Goal: Information Seeking & Learning: Learn about a topic

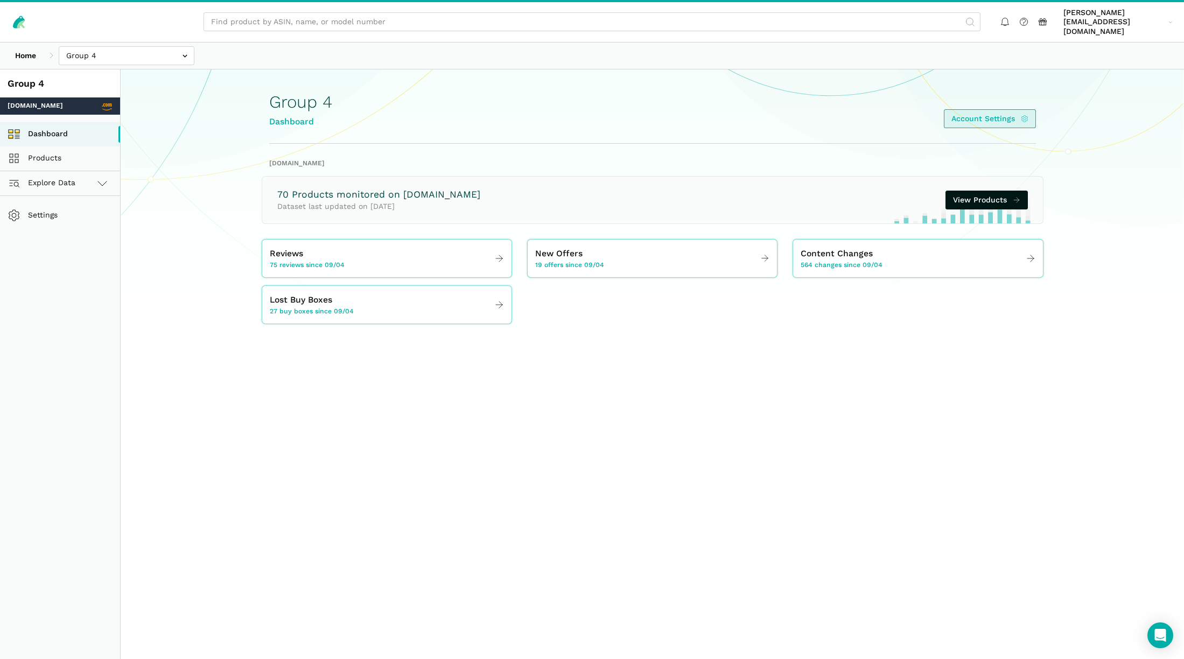
click at [1022, 113] on icon at bounding box center [1025, 118] width 8 height 11
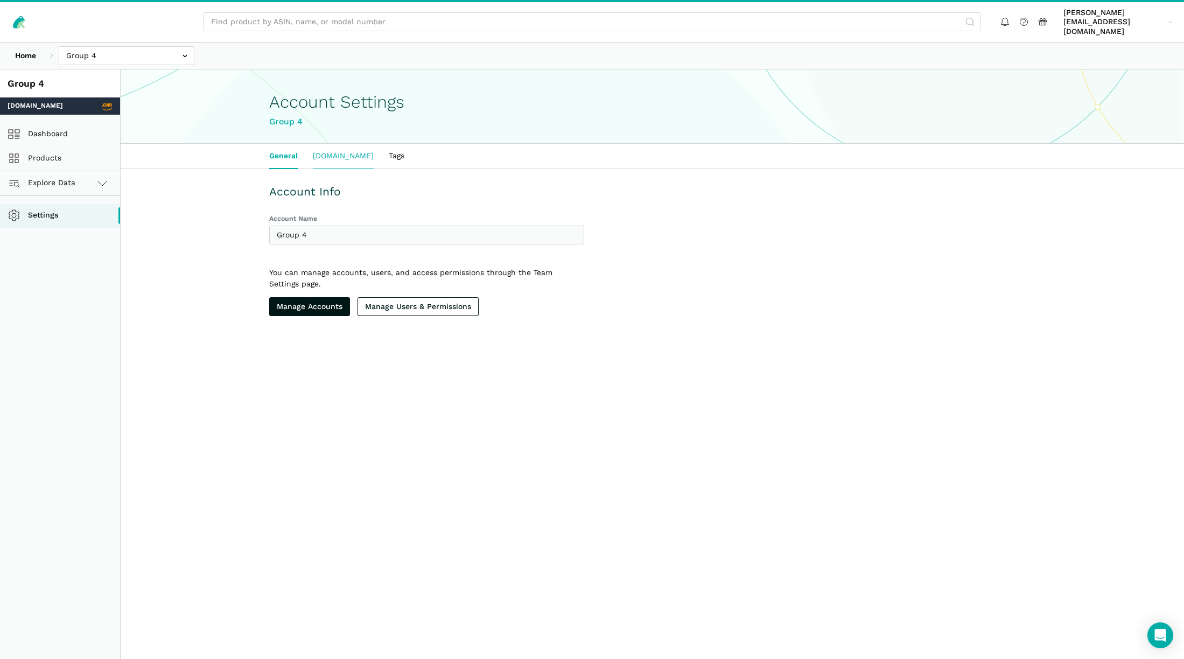
click at [331, 150] on link "[DOMAIN_NAME]" at bounding box center [343, 156] width 76 height 25
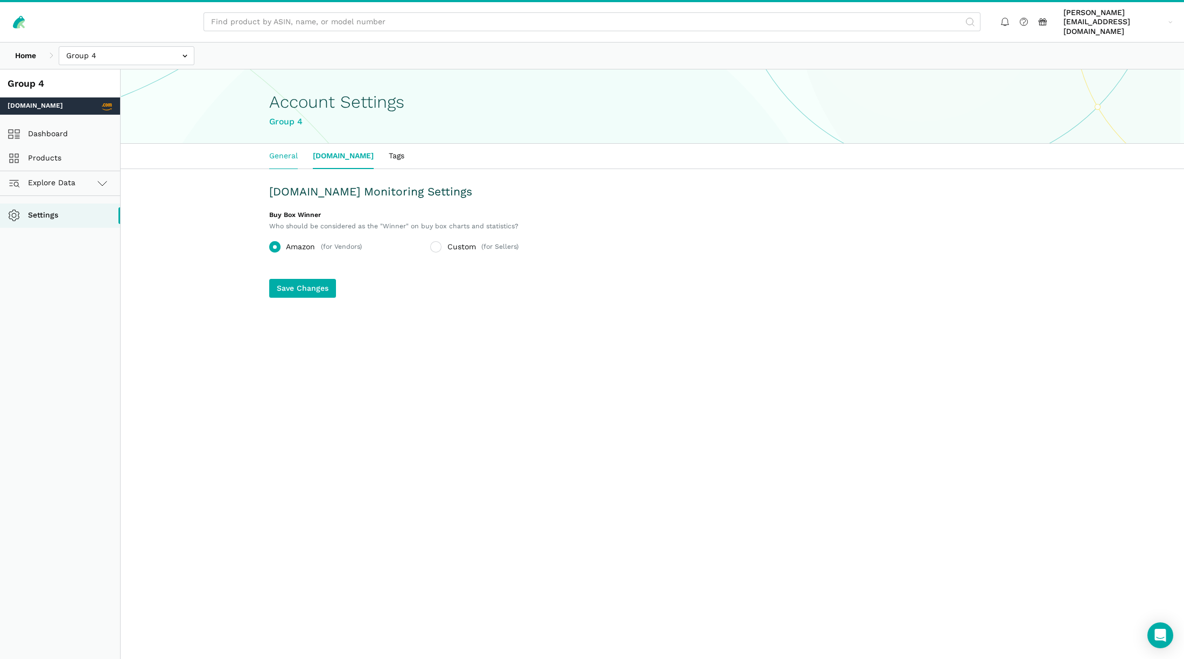
click at [296, 144] on link "General" at bounding box center [284, 156] width 44 height 25
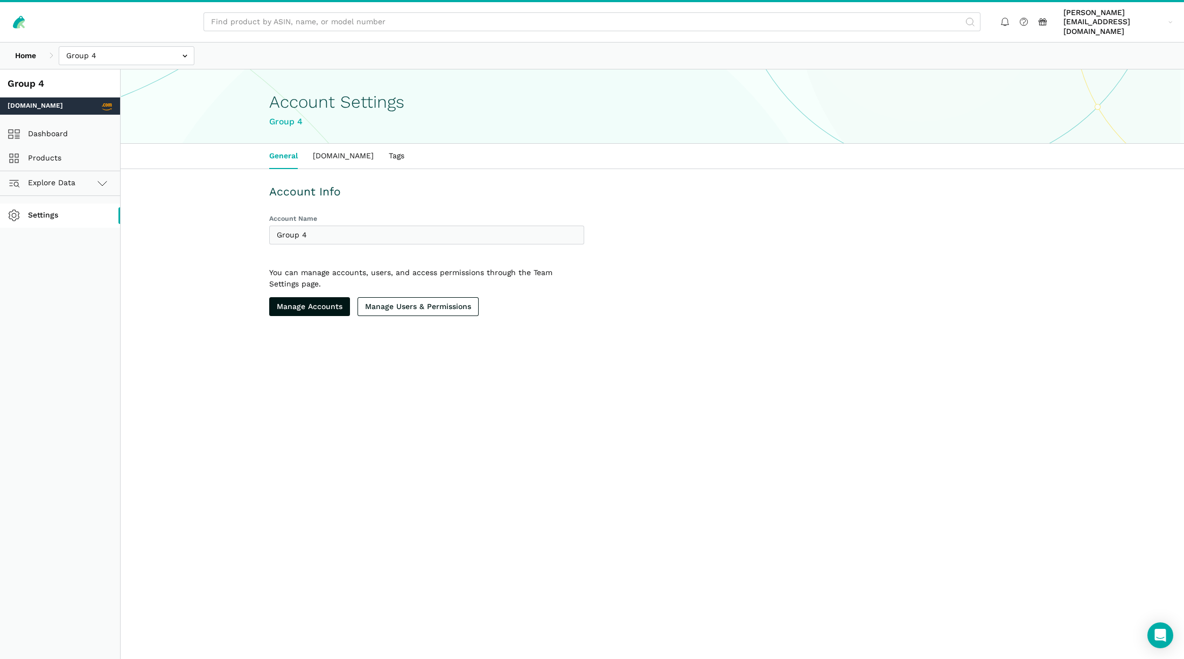
click at [59, 204] on link "Settings" at bounding box center [60, 215] width 120 height 24
click at [48, 123] on link "Dashboard" at bounding box center [60, 134] width 120 height 24
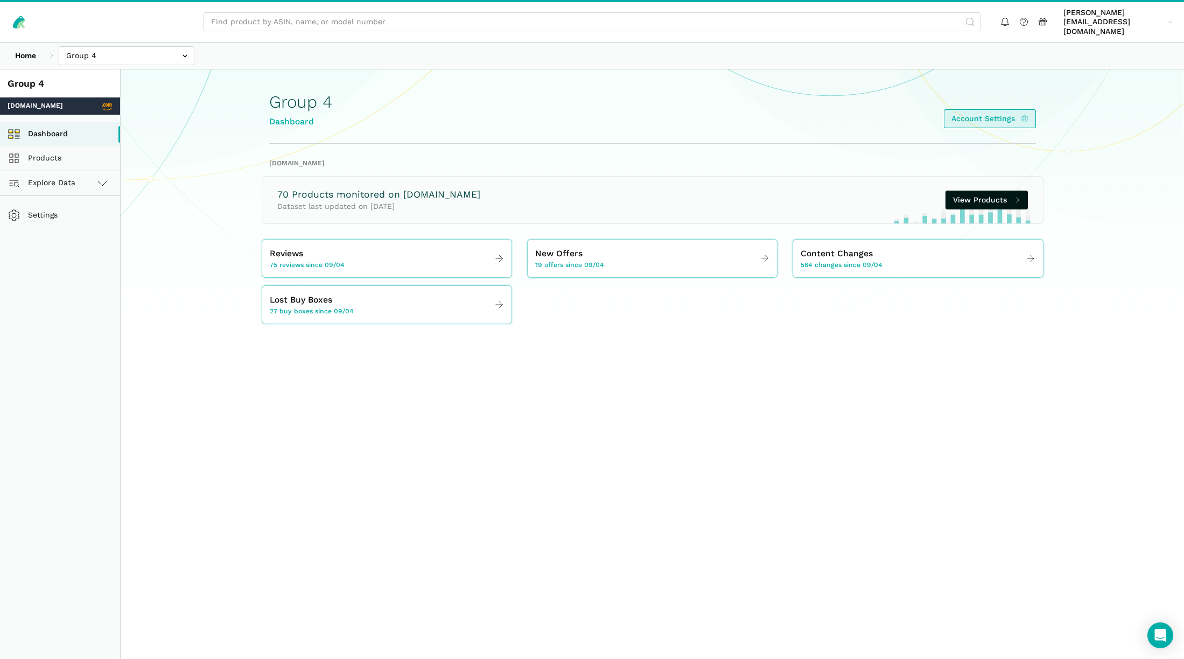
click at [1027, 113] on icon at bounding box center [1025, 118] width 8 height 11
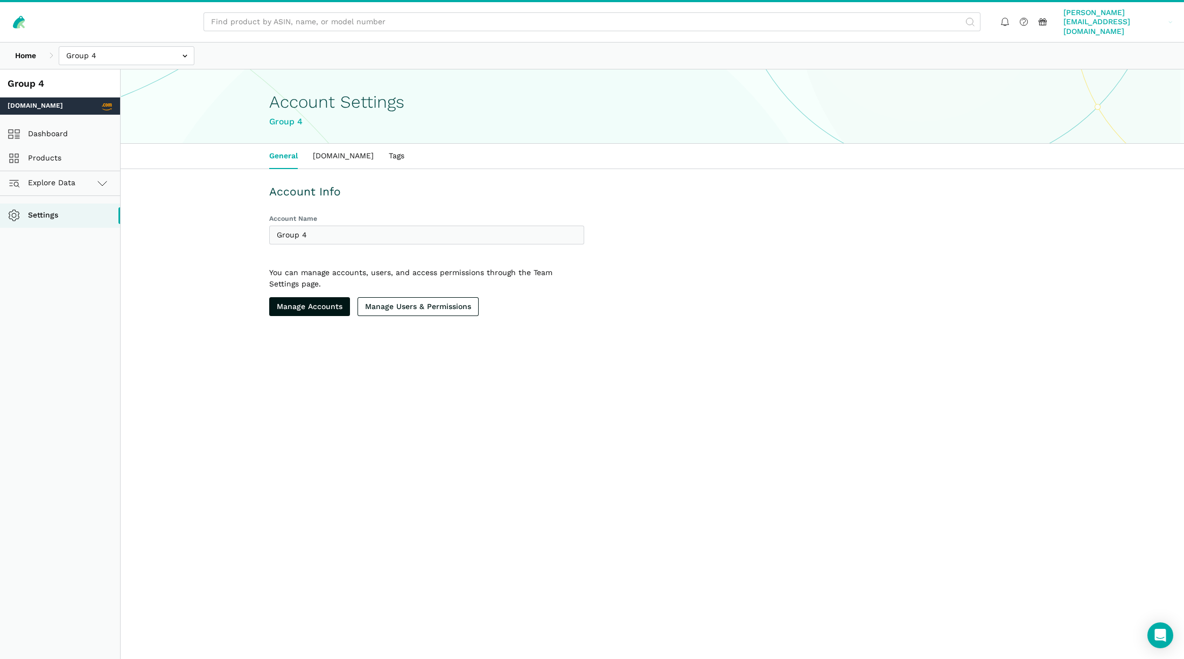
click at [1108, 20] on span "[PERSON_NAME][EMAIL_ADDRESS][DOMAIN_NAME]" at bounding box center [1113, 22] width 101 height 29
click at [1114, 50] on link "Settings" at bounding box center [1130, 60] width 90 height 20
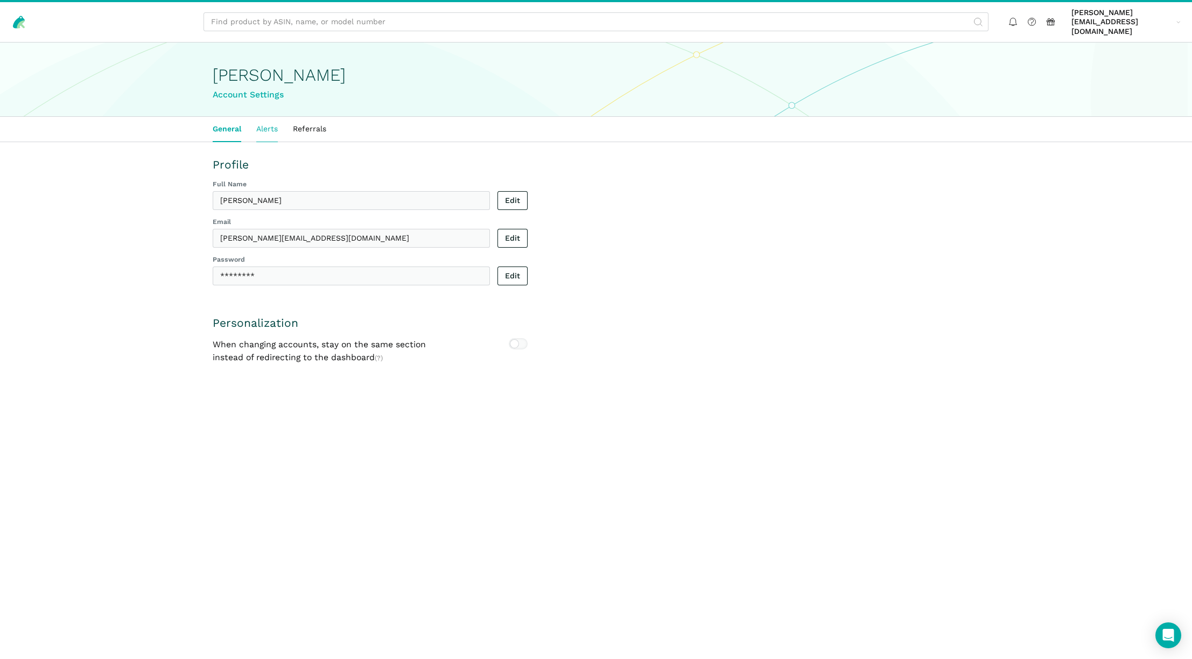
click at [266, 119] on link "Alerts" at bounding box center [267, 129] width 37 height 25
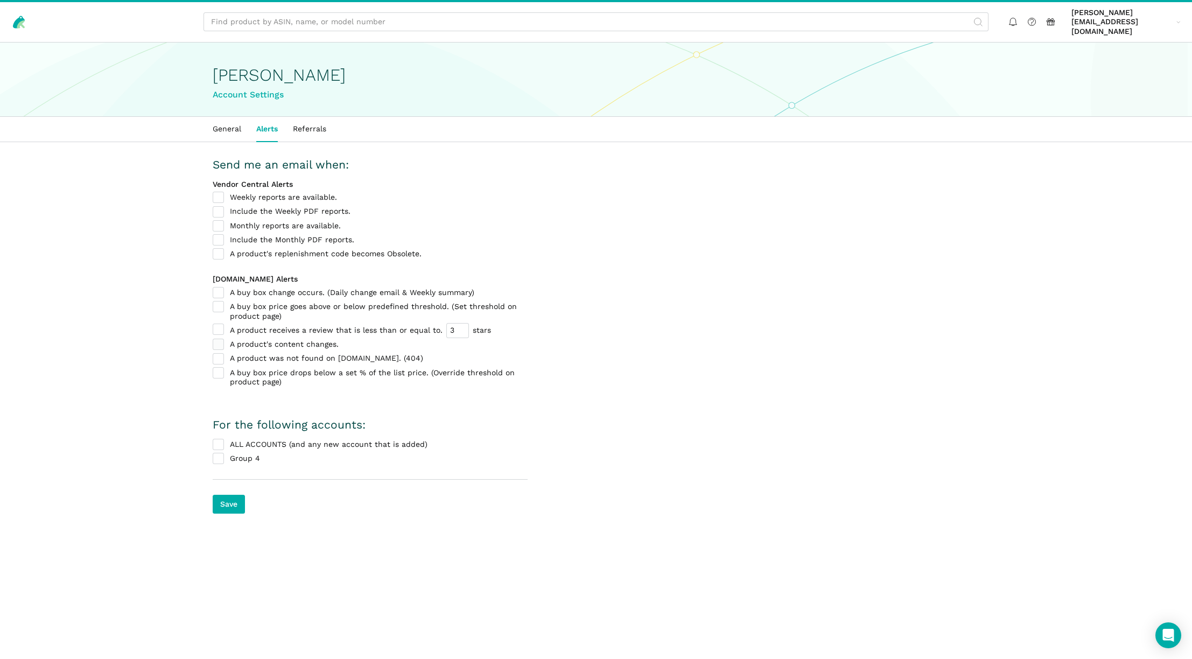
click at [219, 340] on label "A product's content changes." at bounding box center [370, 345] width 315 height 10
click at [213, 340] on input "A product's content changes." at bounding box center [213, 340] width 1 height 1
checkbox input "true"
drag, startPoint x: 220, startPoint y: 320, endPoint x: 231, endPoint y: 334, distance: 18.0
click at [220, 325] on label "A product receives a review that is less than or equal to. 3 stars" at bounding box center [370, 330] width 315 height 11
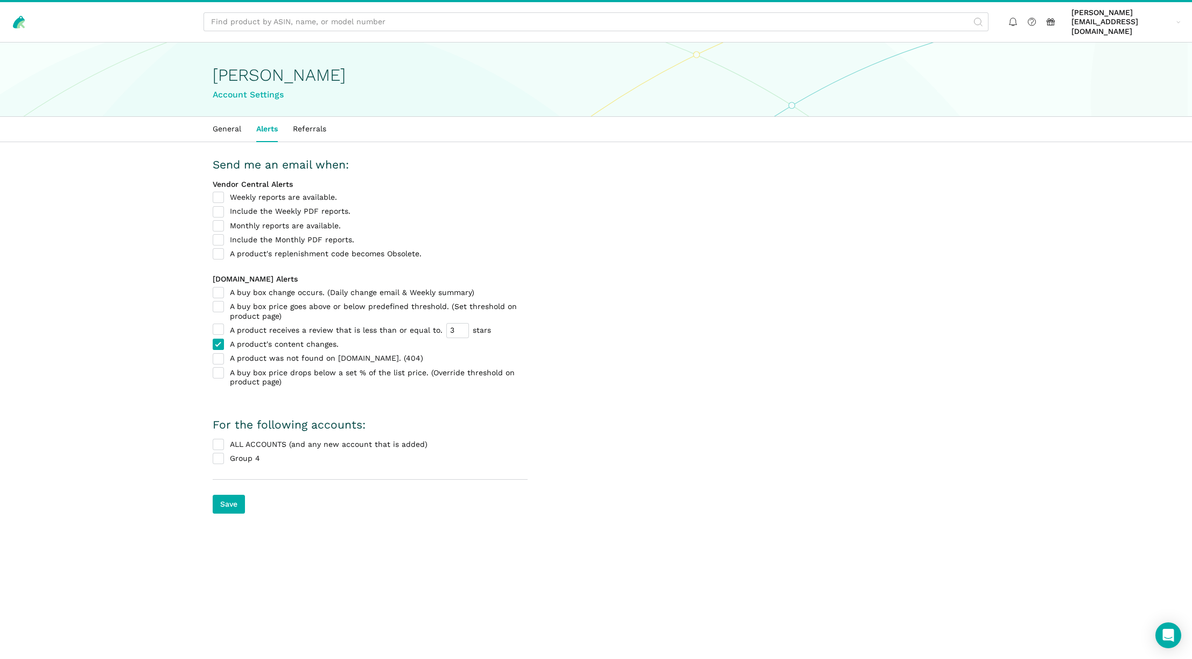
click at [213, 325] on input "A product receives a review that is less than or equal to. 3 stars" at bounding box center [213, 325] width 1 height 1
checkbox input "true"
click at [221, 354] on label "A product was not found on Amazon.com. (404)" at bounding box center [370, 359] width 315 height 10
click at [213, 354] on input "A product was not found on Amazon.com. (404)" at bounding box center [213, 354] width 1 height 1
checkbox input "true"
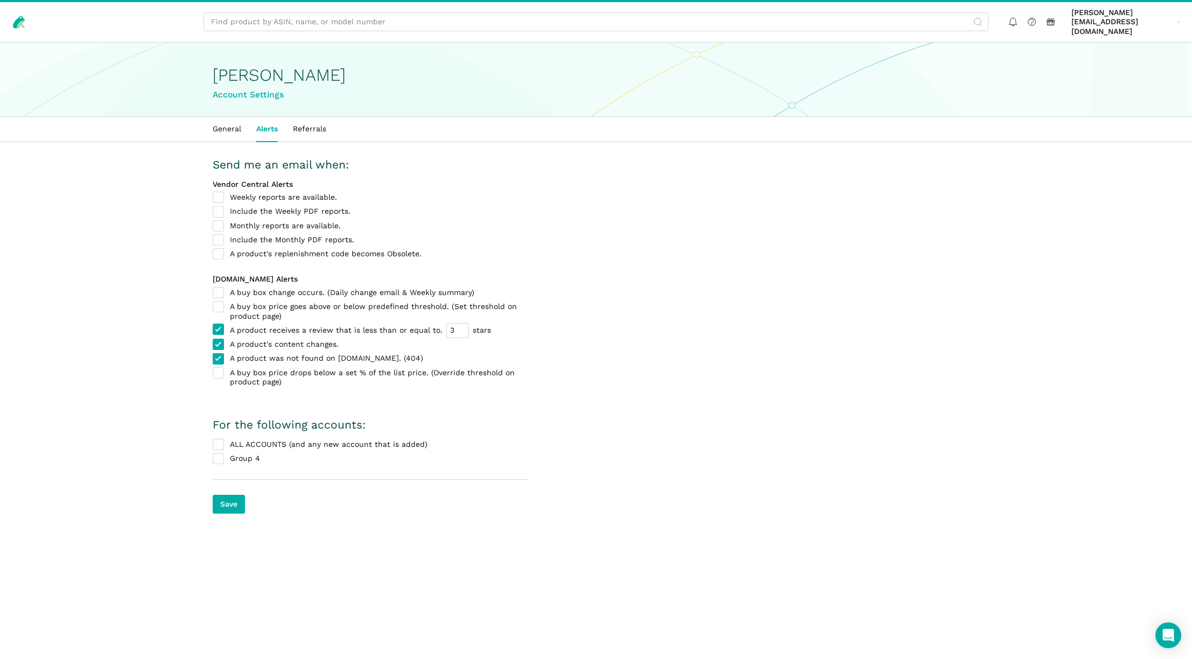
drag, startPoint x: 227, startPoint y: 433, endPoint x: 221, endPoint y: 455, distance: 23.5
click at [227, 440] on label "ALL ACCOUNTS (and any new account that is added)" at bounding box center [370, 445] width 315 height 10
click at [213, 440] on input "ALL ACCOUNTS (and any new account that is added)" at bounding box center [213, 440] width 1 height 1
checkbox input "true"
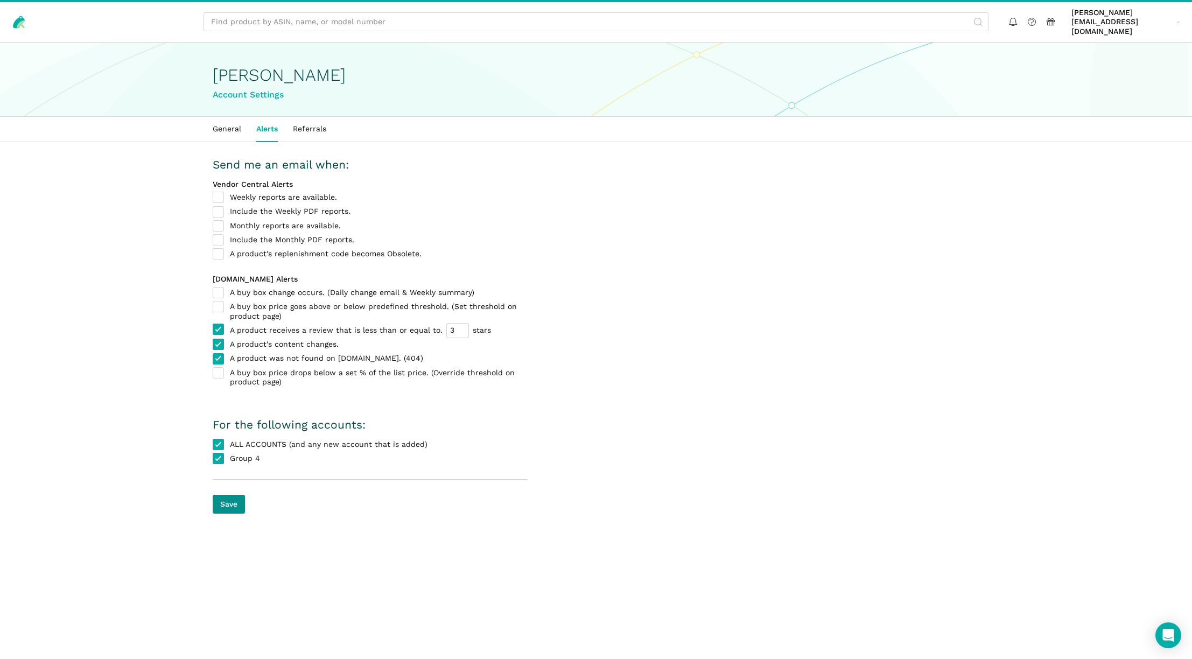
click at [230, 495] on input "Save" at bounding box center [229, 504] width 32 height 19
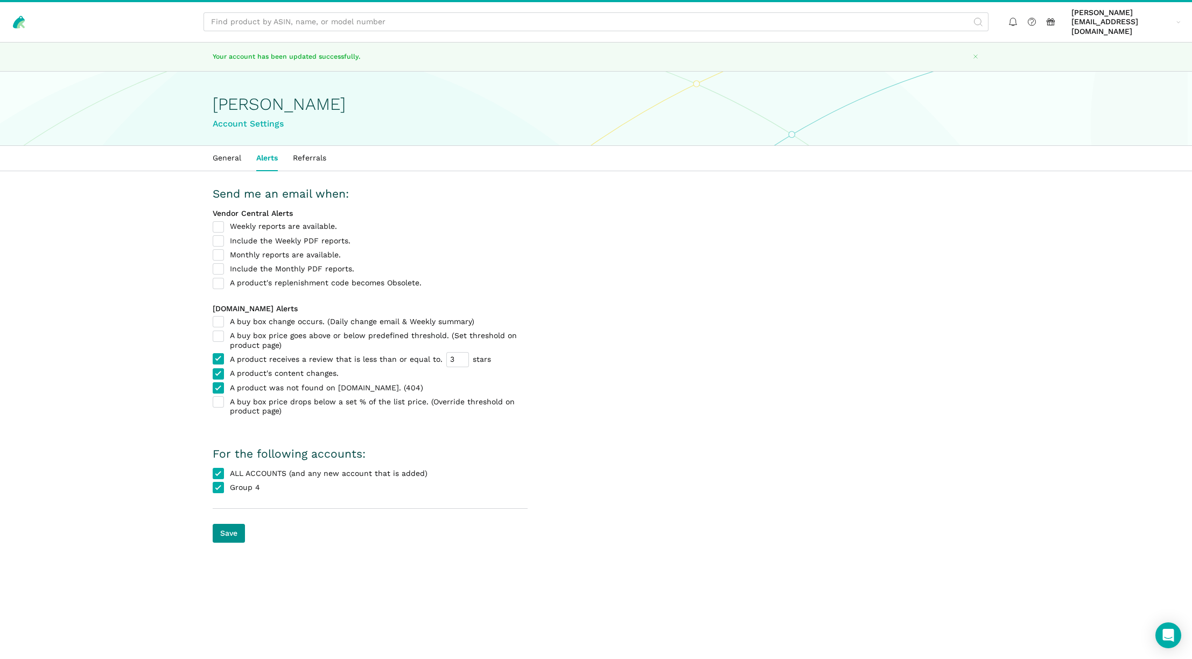
click at [228, 525] on input "Save" at bounding box center [229, 533] width 32 height 19
click at [321, 147] on link "Referrals" at bounding box center [309, 158] width 48 height 25
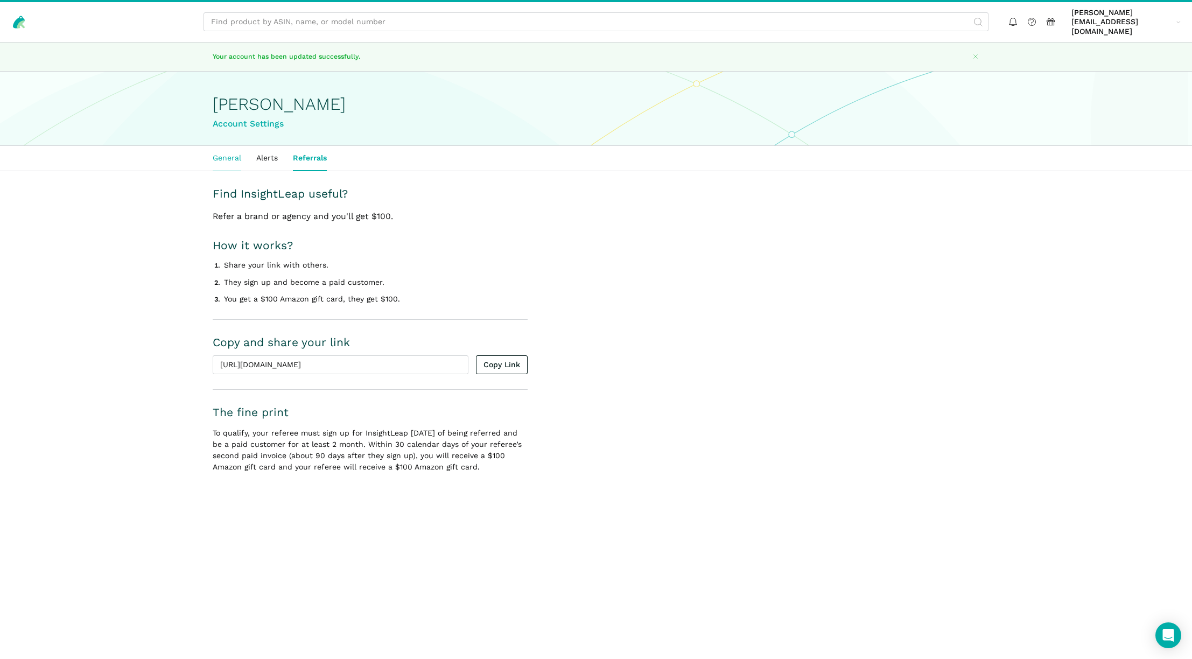
click at [220, 148] on link "General" at bounding box center [227, 158] width 44 height 25
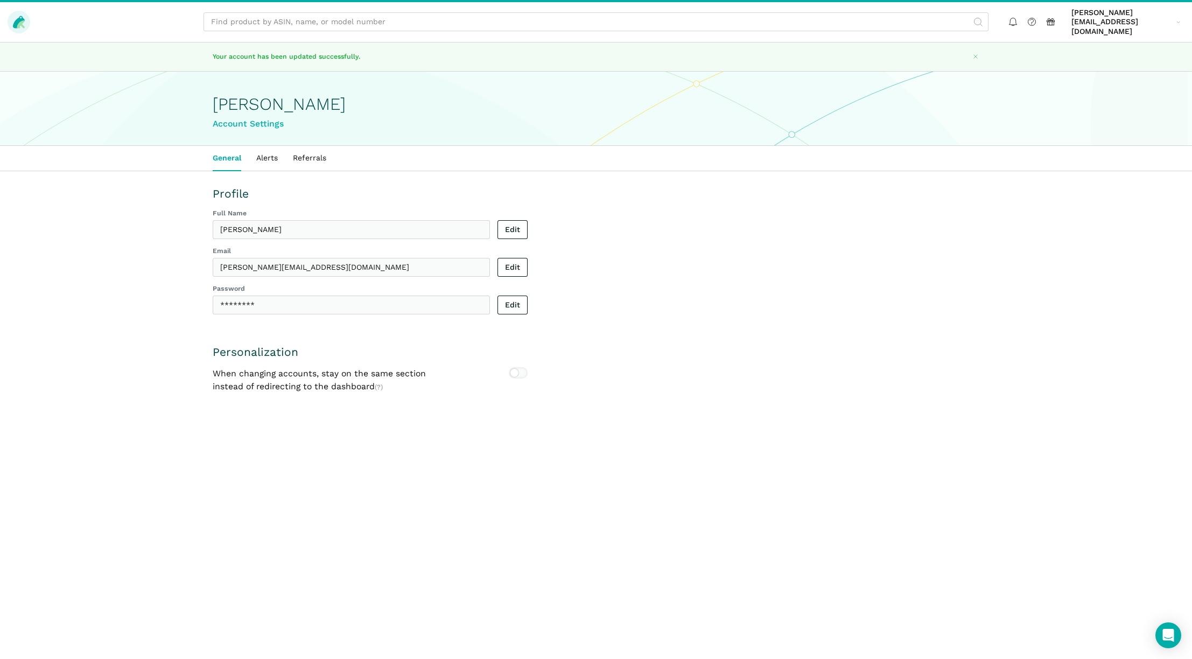
click at [22, 20] on icon at bounding box center [21, 24] width 8 height 8
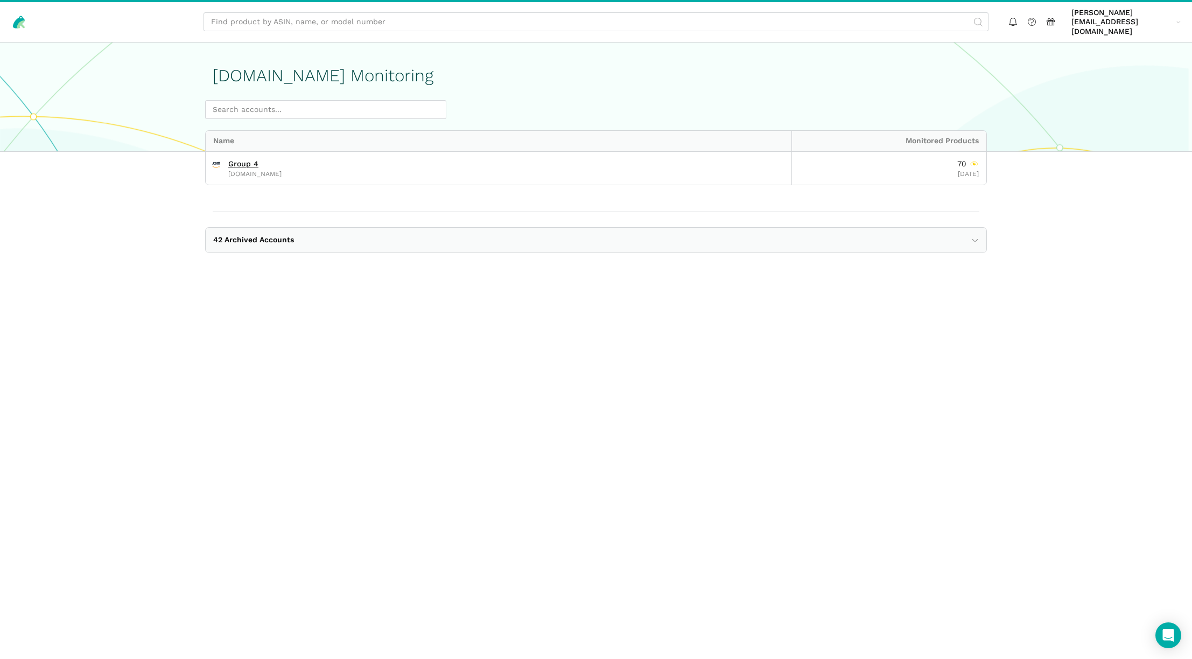
click at [979, 228] on button "42 Archived Accounts" at bounding box center [596, 240] width 781 height 25
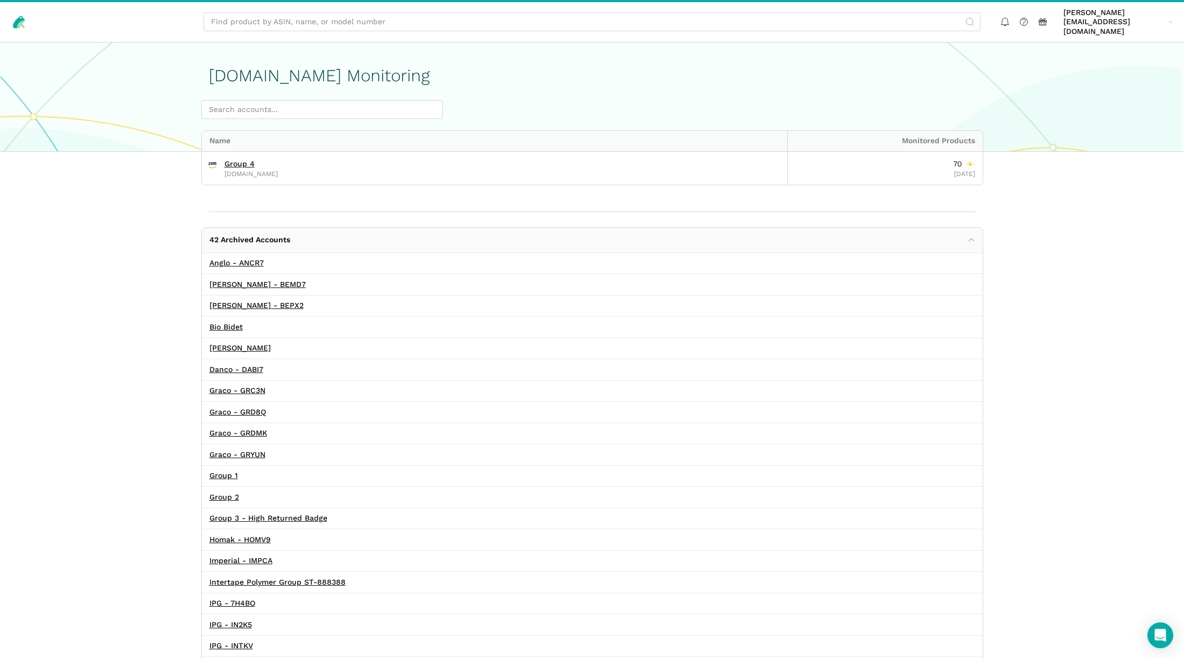
click at [977, 228] on button "42 Archived Accounts" at bounding box center [592, 240] width 781 height 25
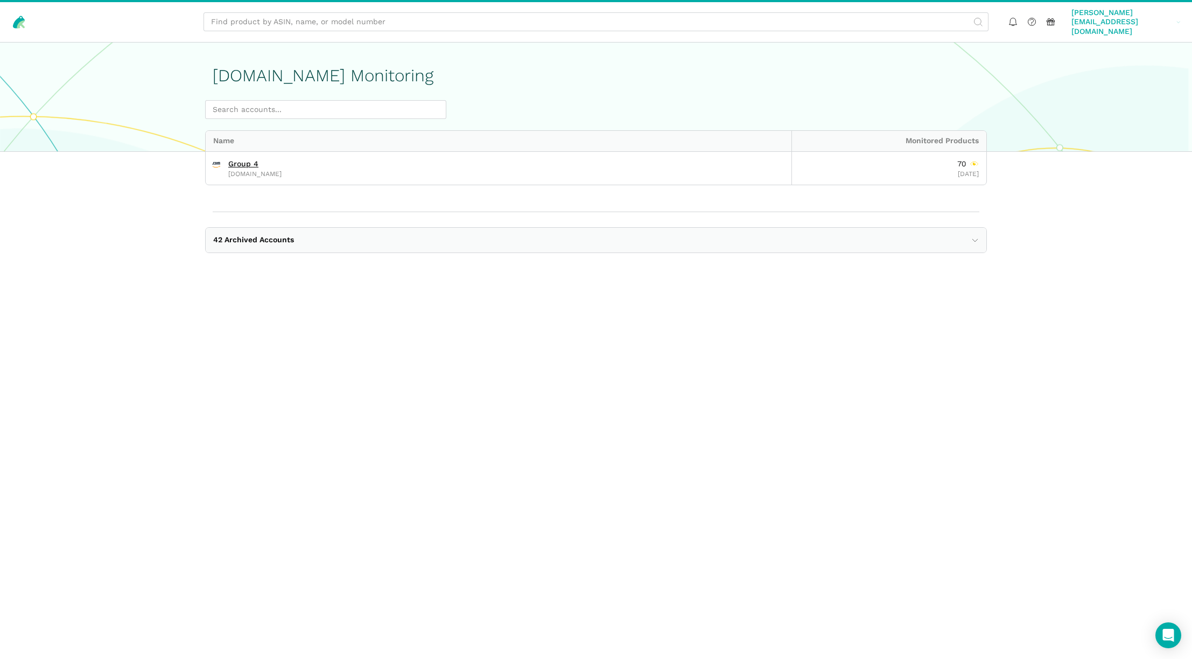
click at [1100, 20] on span "[PERSON_NAME][EMAIL_ADDRESS][DOMAIN_NAME]" at bounding box center [1121, 22] width 101 height 29
click at [1134, 55] on link "Settings" at bounding box center [1138, 60] width 90 height 20
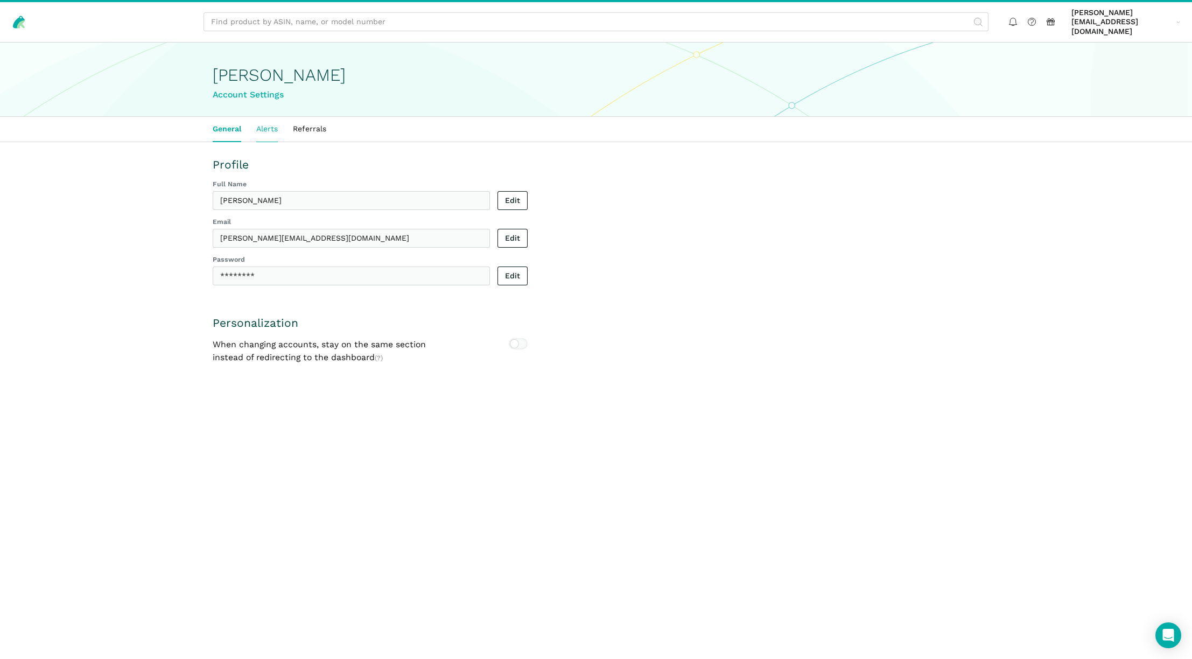
click at [272, 122] on link "Alerts" at bounding box center [267, 129] width 37 height 25
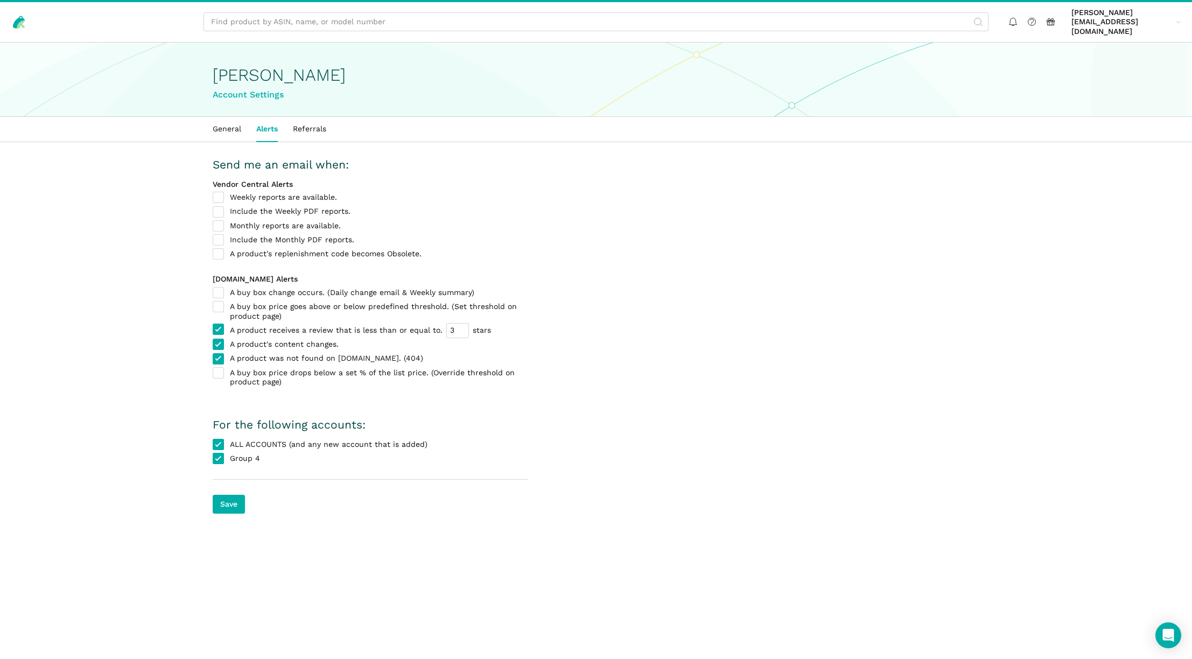
click at [221, 454] on label "Group 4" at bounding box center [370, 459] width 315 height 10
click at [213, 454] on input "Group 4" at bounding box center [213, 454] width 1 height 1
checkbox input "false"
drag, startPoint x: 220, startPoint y: 448, endPoint x: 222, endPoint y: 471, distance: 23.2
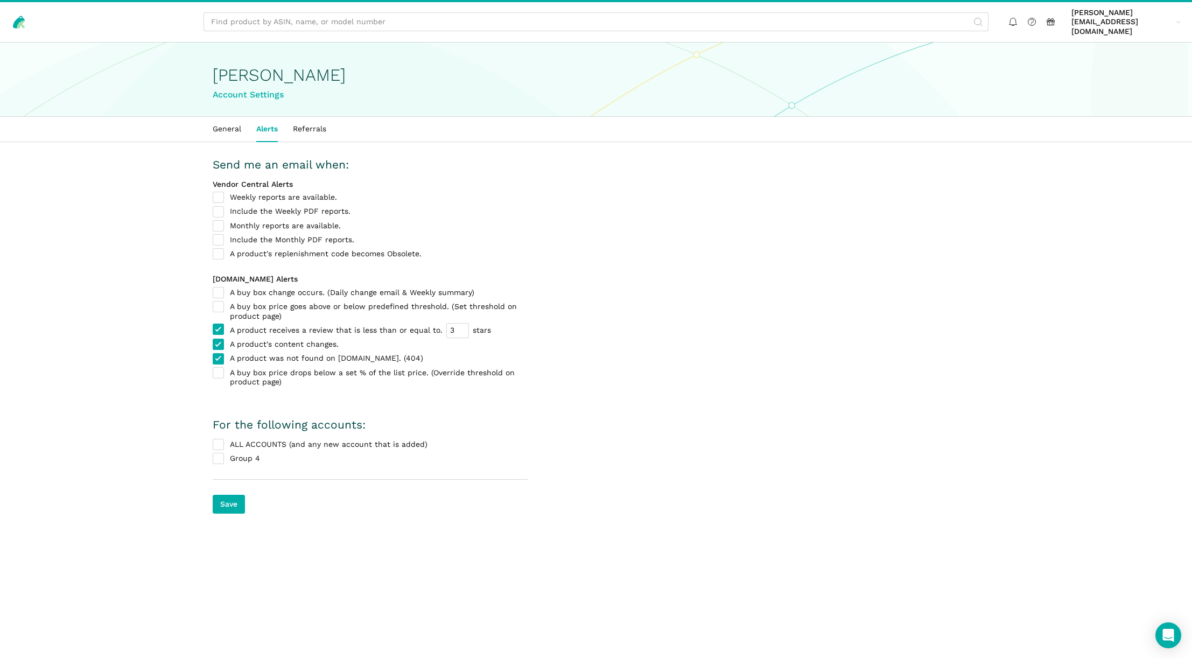
click at [220, 454] on label "Group 4" at bounding box center [370, 459] width 315 height 10
click at [213, 454] on input "Group 4" at bounding box center [213, 454] width 1 height 1
checkbox input "true"
click at [231, 495] on input "Save" at bounding box center [229, 504] width 32 height 19
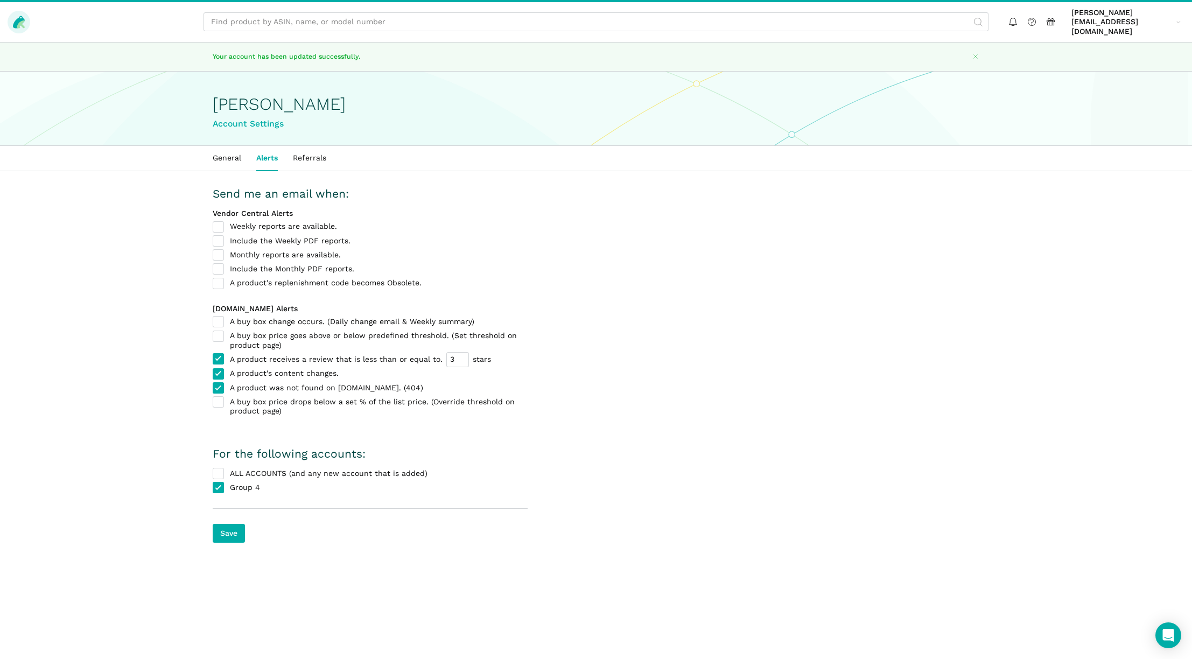
drag, startPoint x: 16, startPoint y: 18, endPoint x: 37, endPoint y: 31, distance: 24.2
click at [16, 18] on icon at bounding box center [19, 22] width 12 height 12
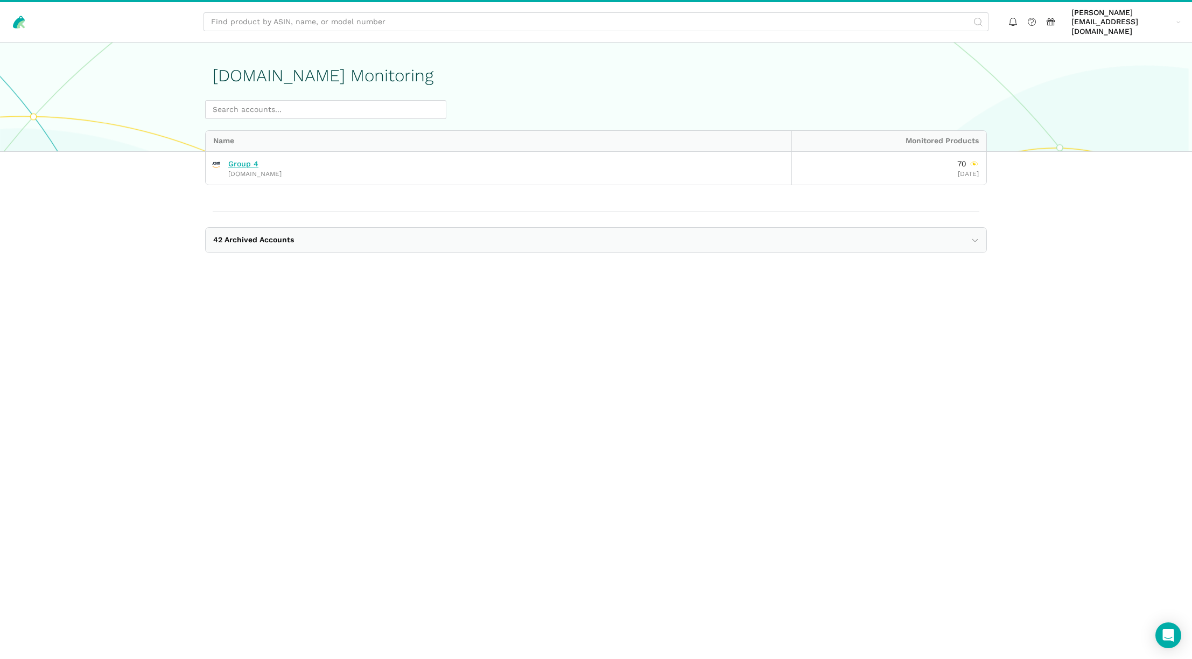
click at [241, 159] on link "Group 4" at bounding box center [243, 164] width 30 height 10
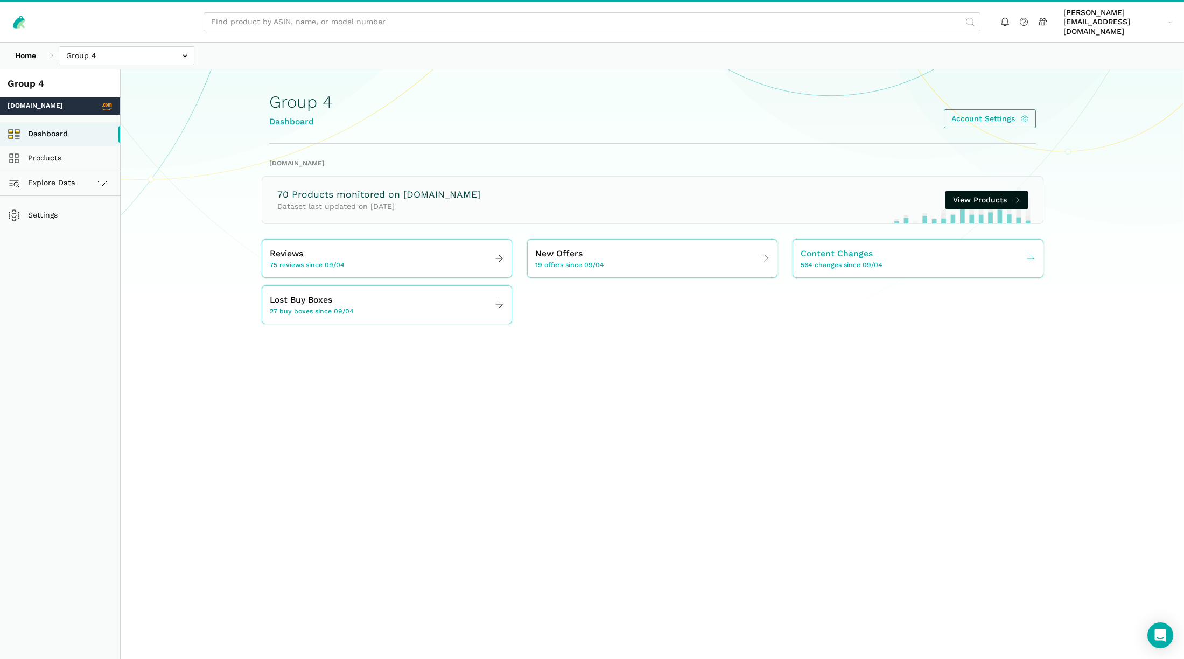
click at [858, 261] on span "564 changes since 09/04" at bounding box center [842, 266] width 82 height 10
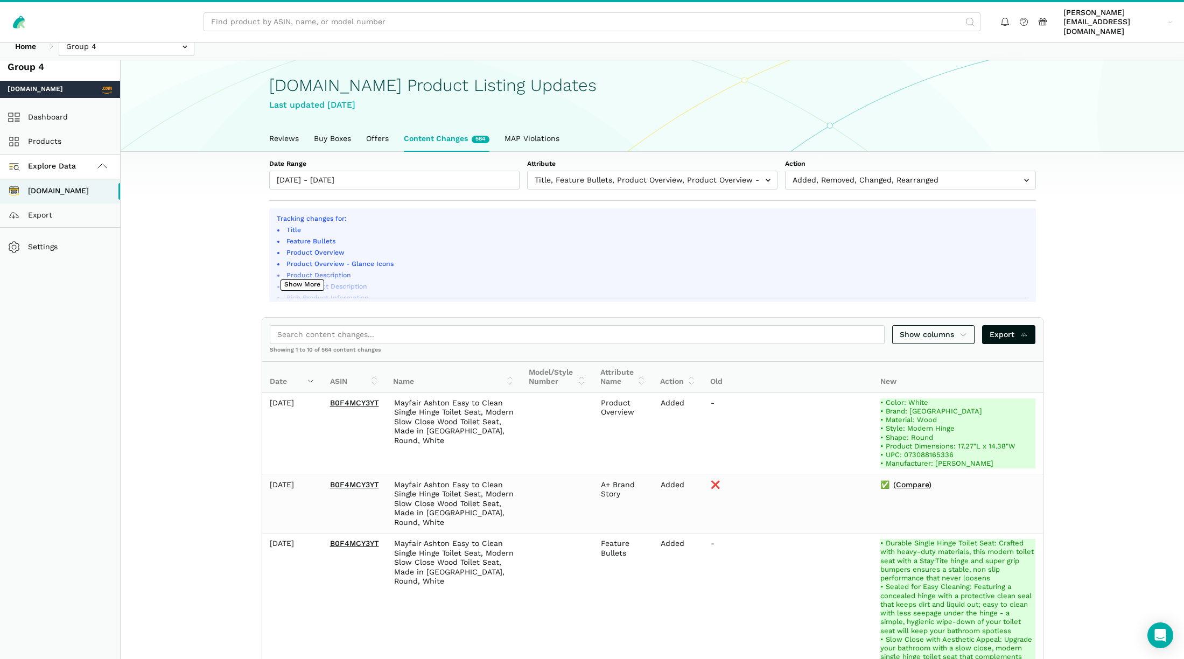
scroll to position [19, 0]
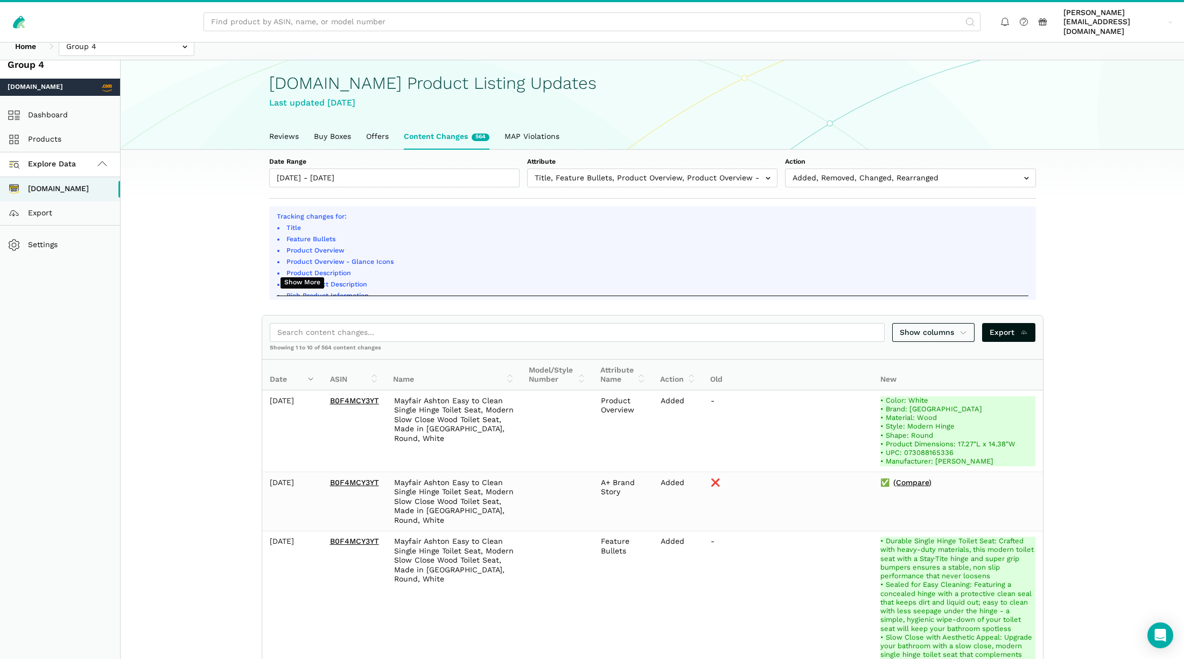
click at [308, 277] on button "Show More" at bounding box center [302, 282] width 44 height 11
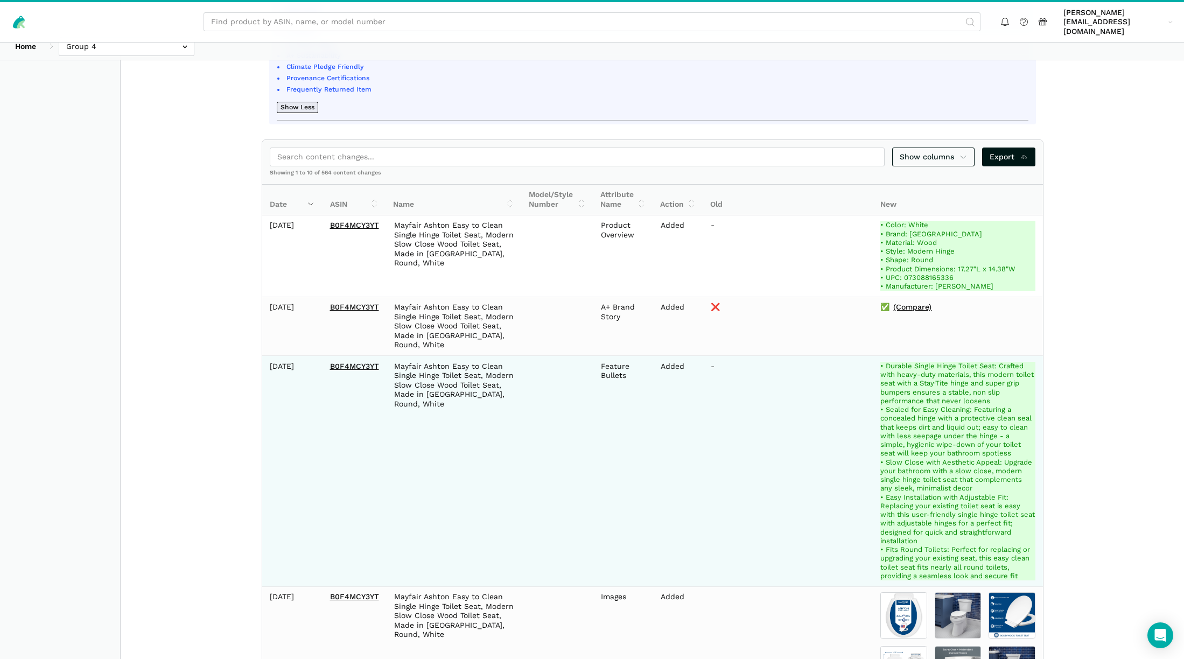
scroll to position [376, 0]
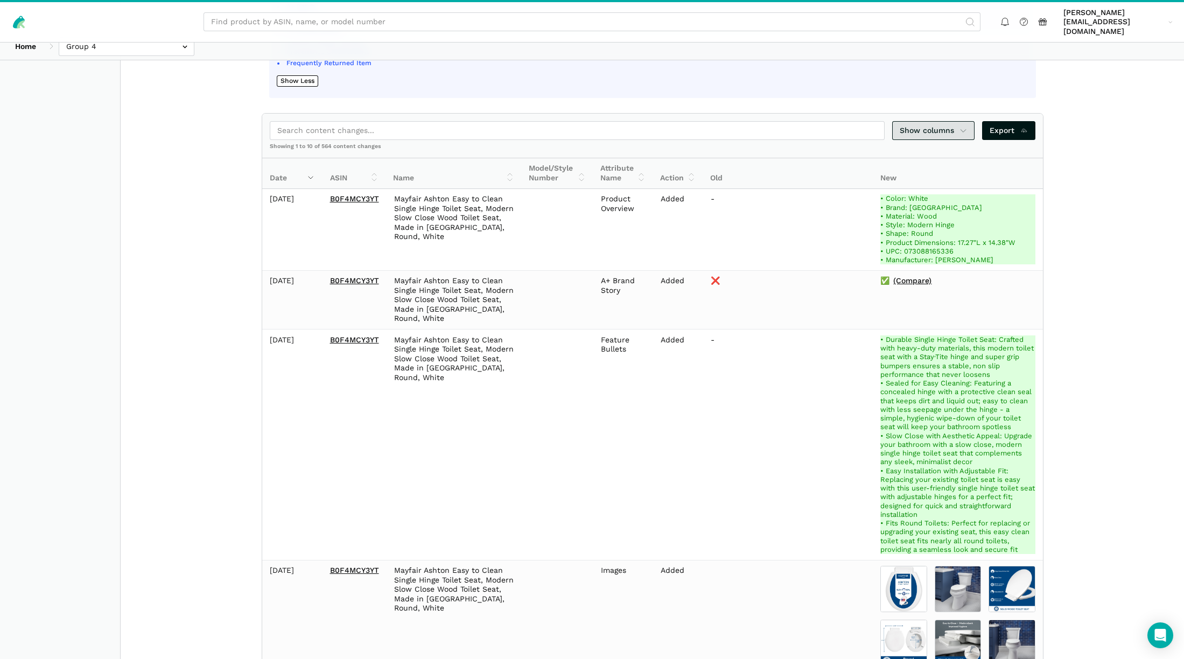
click at [970, 121] on link "Show columns" at bounding box center [933, 130] width 83 height 19
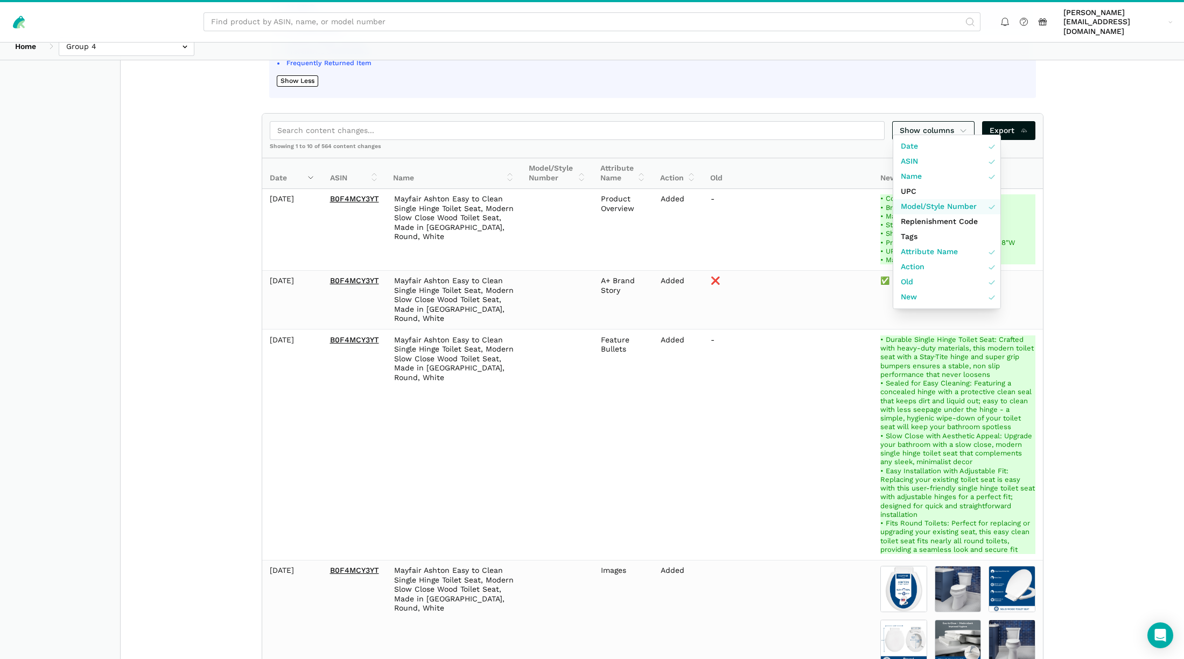
drag, startPoint x: 993, startPoint y: 208, endPoint x: 987, endPoint y: 209, distance: 6.1
click at [993, 208] on link "Model/Style Number" at bounding box center [946, 206] width 107 height 15
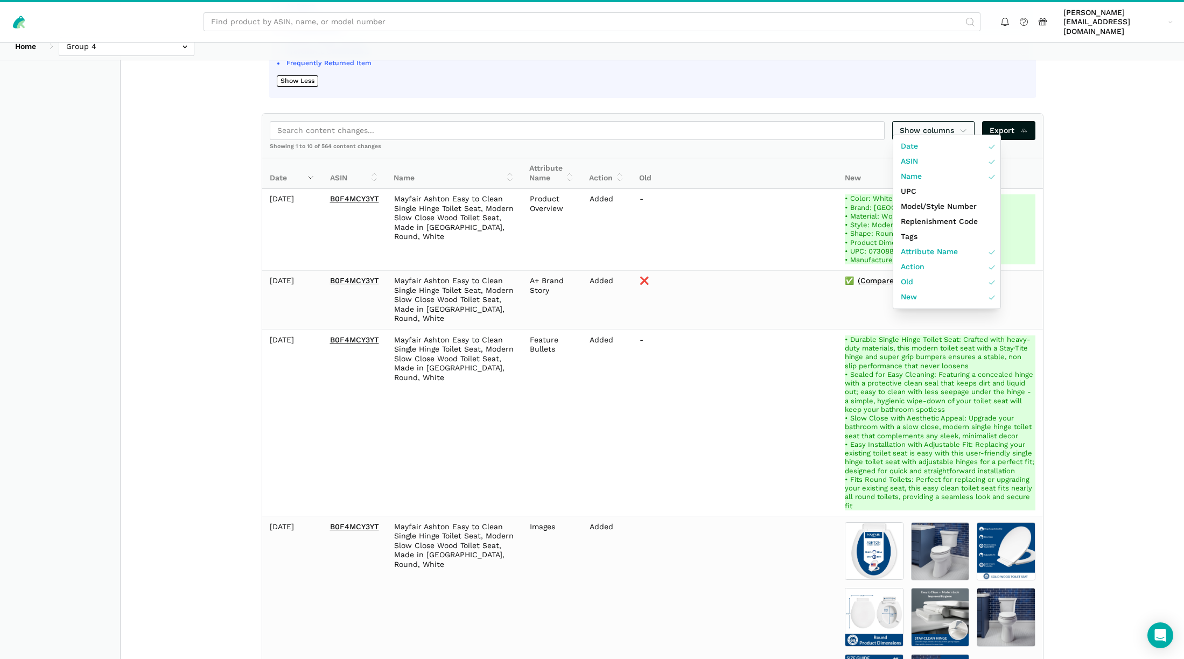
click at [1107, 173] on div at bounding box center [592, 329] width 1184 height 659
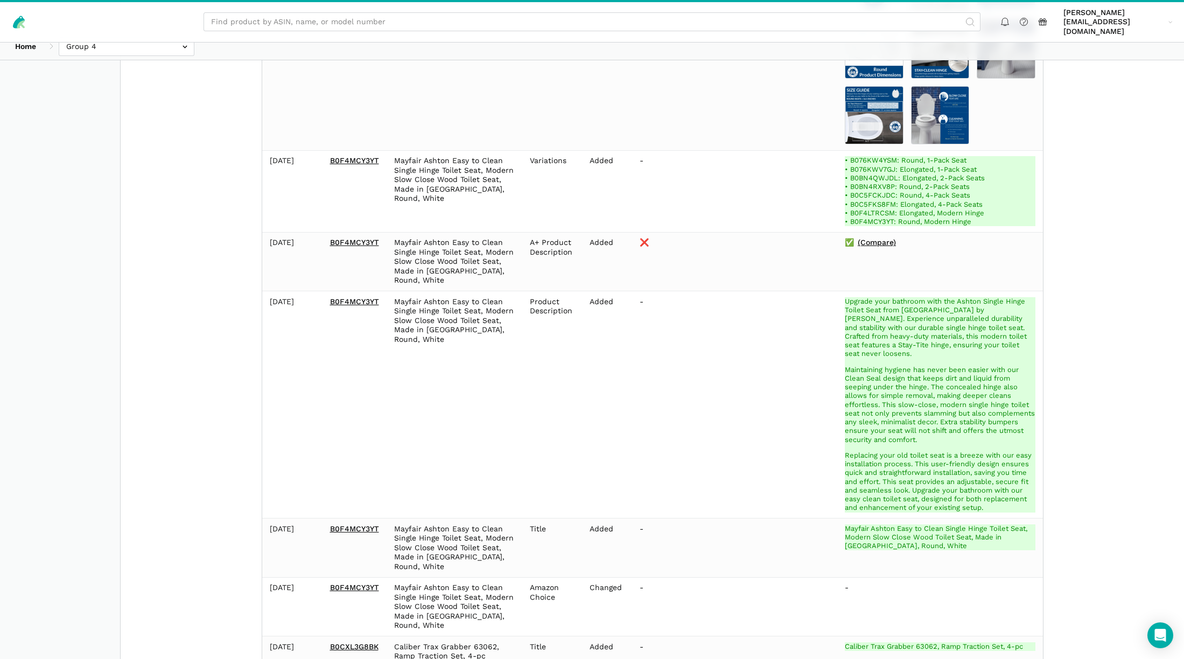
scroll to position [953, 0]
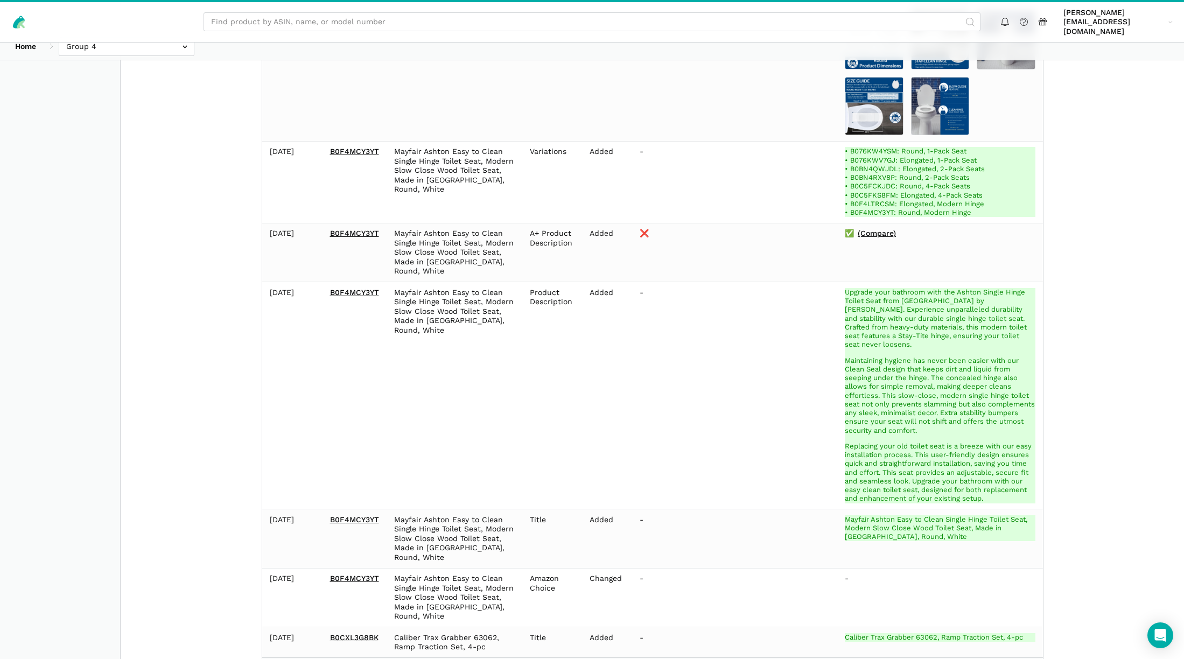
click at [314, 658] on select "10 25 50 100" at bounding box center [306, 670] width 25 height 11
select select "100"
click at [294, 658] on select "10 25 50 100" at bounding box center [306, 670] width 25 height 11
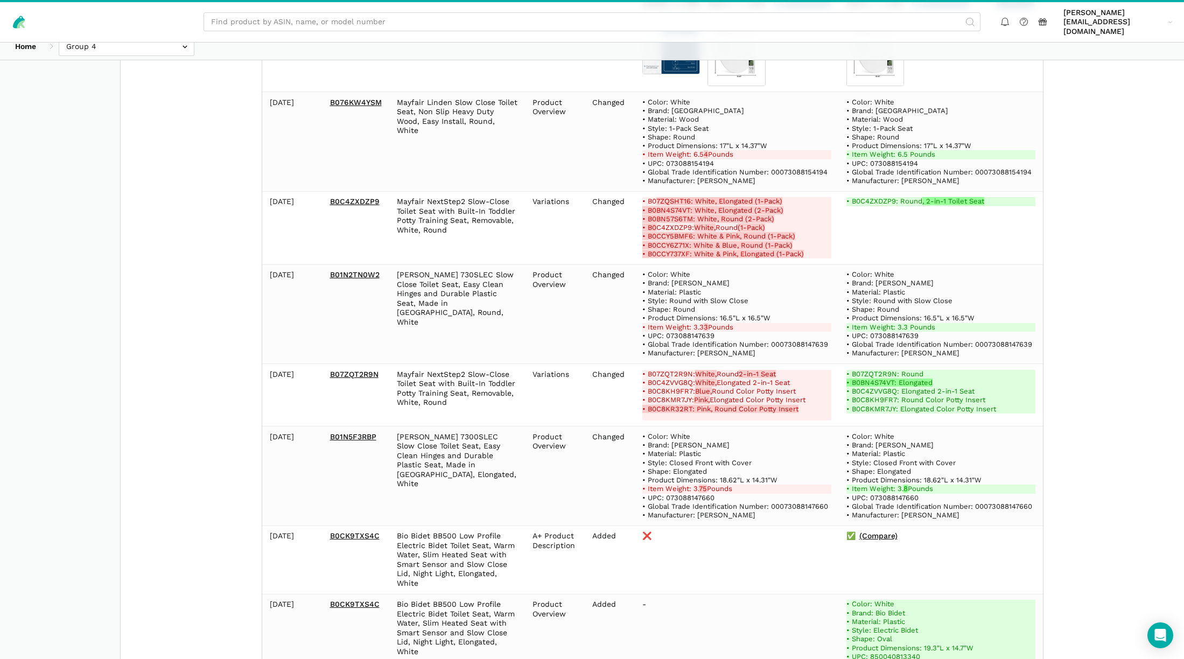
scroll to position [2528, 0]
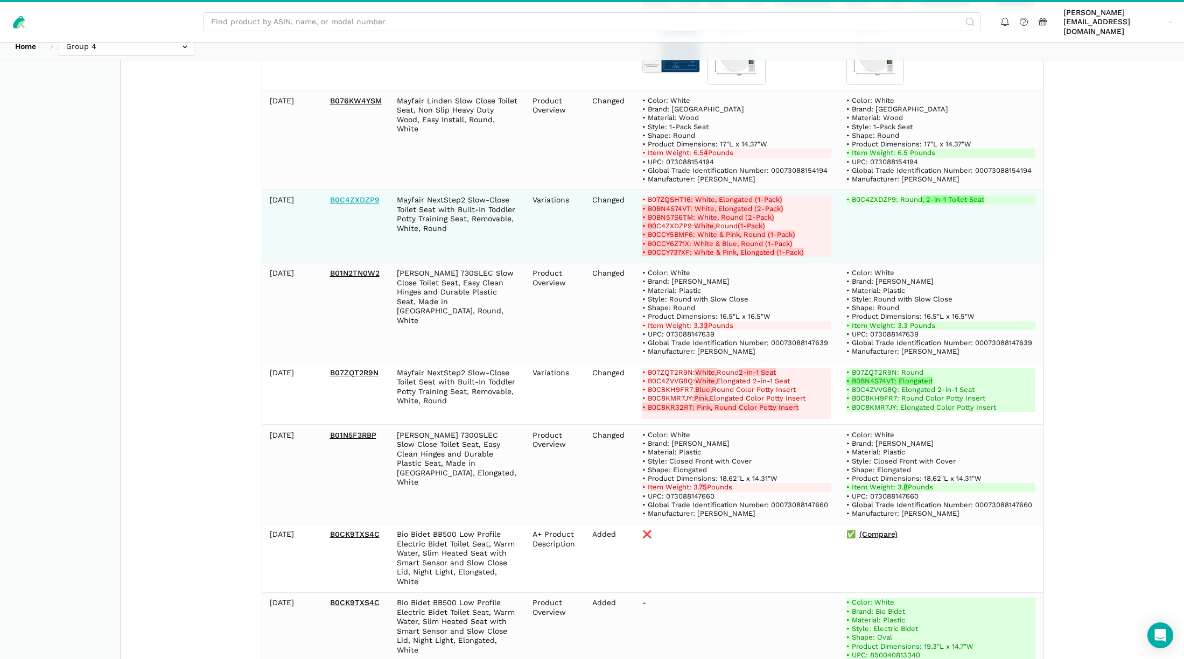
drag, startPoint x: 352, startPoint y: 149, endPoint x: 357, endPoint y: 153, distance: 6.9
click at [352, 195] on link "B0C4ZXDZP9" at bounding box center [355, 199] width 50 height 9
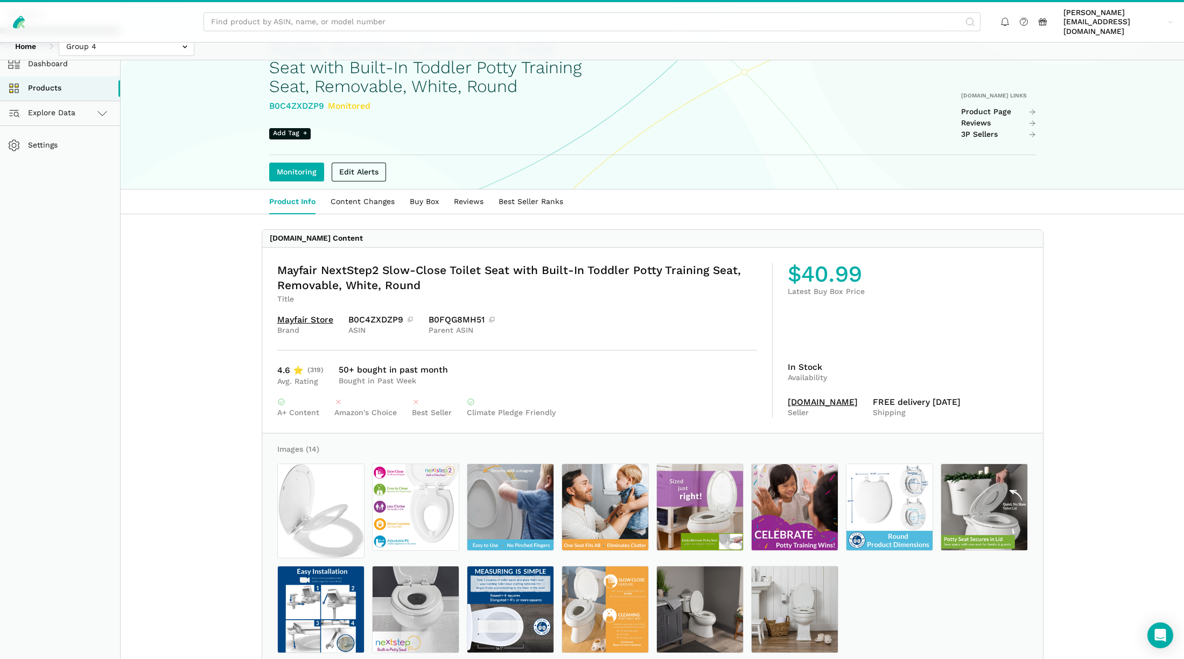
scroll to position [71, 0]
drag, startPoint x: 349, startPoint y: 327, endPoint x: 403, endPoint y: 327, distance: 53.3
click at [403, 324] on div "B0C4ZXDZP9" at bounding box center [381, 319] width 66 height 9
copy div "B0C4ZXDZP9"
click at [54, 106] on span "Explore Data" at bounding box center [43, 112] width 64 height 13
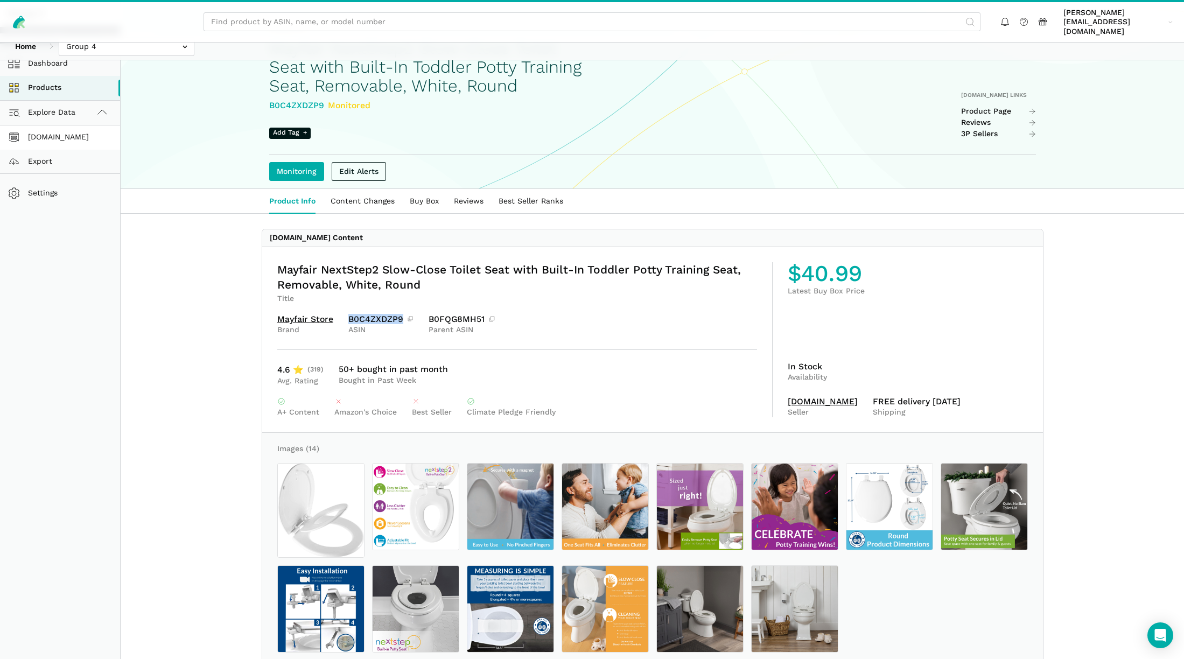
click at [62, 128] on link "[DOMAIN_NAME]" at bounding box center [60, 137] width 120 height 24
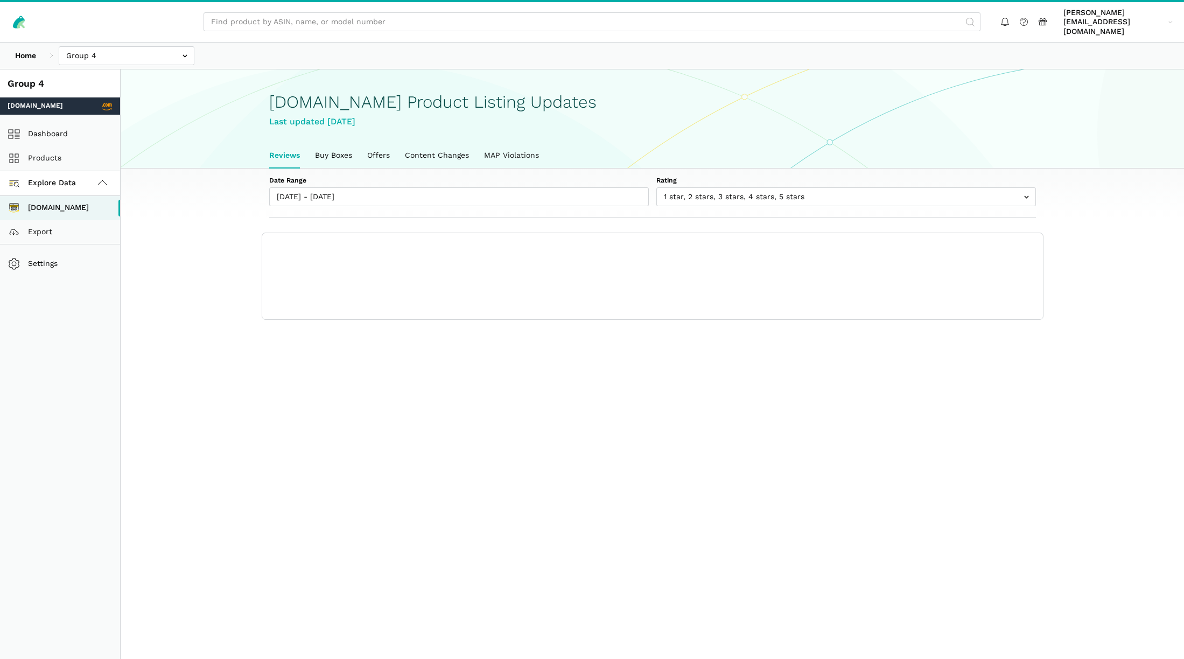
scroll to position [4, 0]
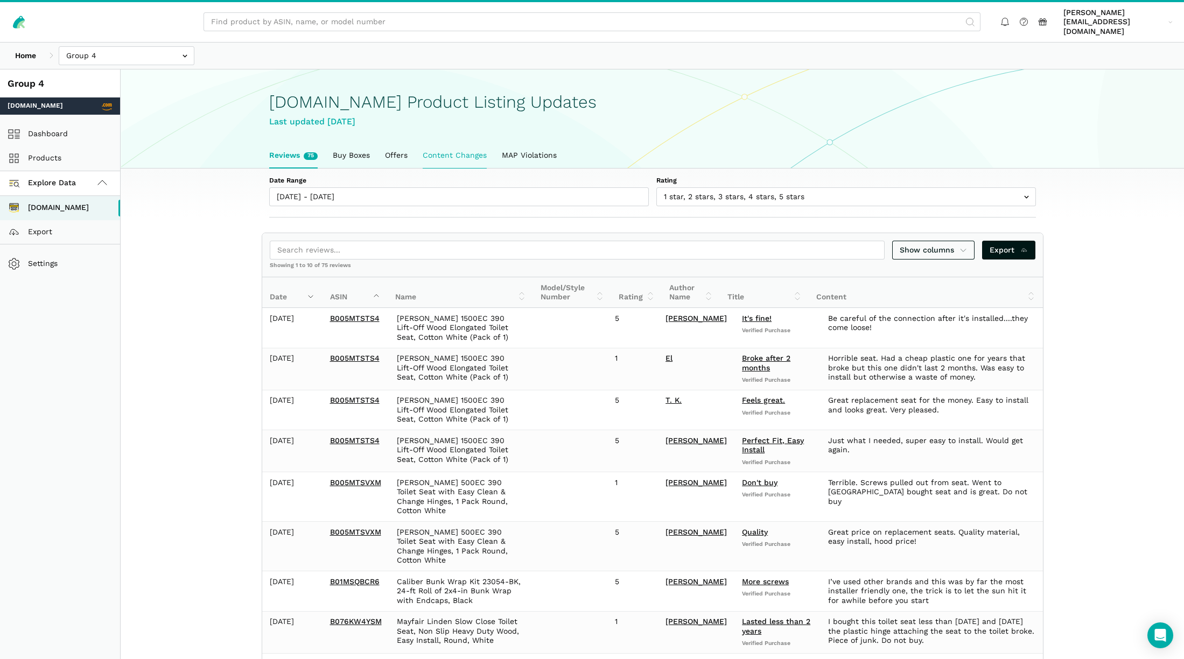
click at [465, 147] on link "Content Changes" at bounding box center [454, 155] width 79 height 25
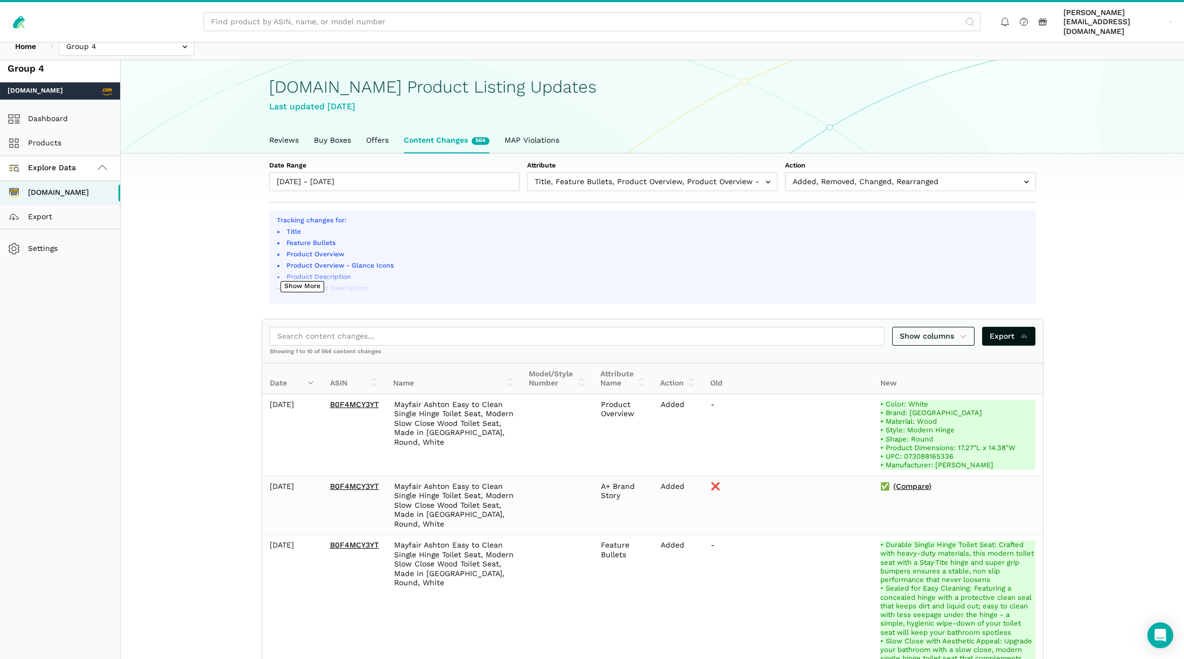
scroll to position [25, 0]
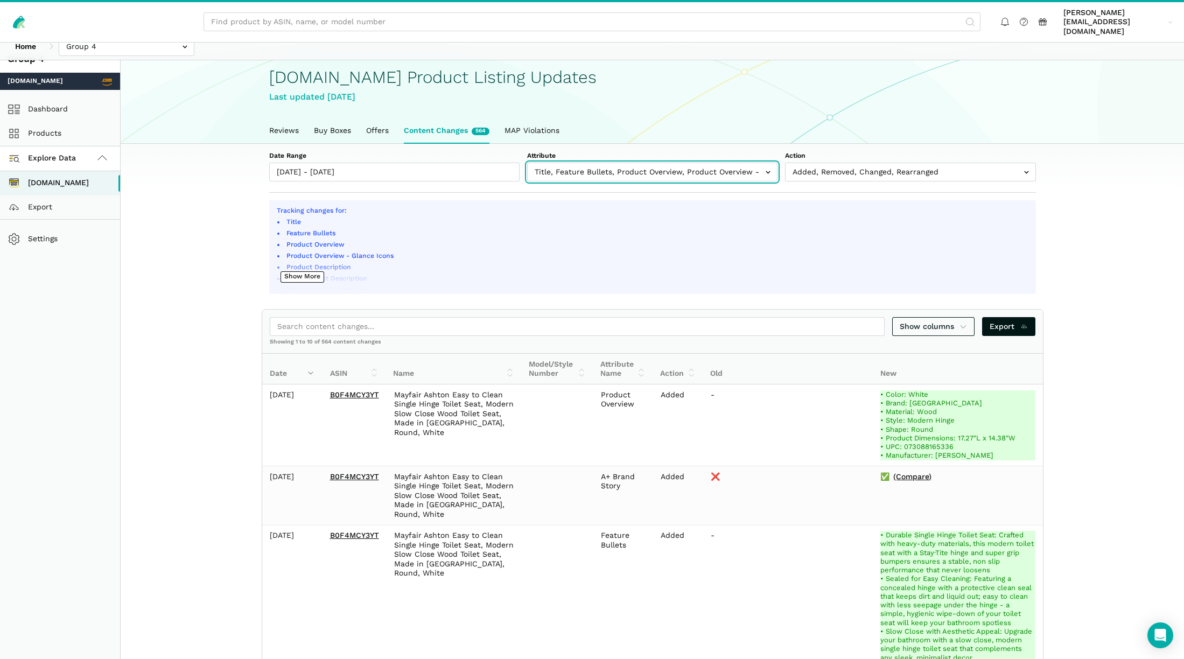
click at [770, 163] on input "text" at bounding box center [652, 172] width 250 height 19
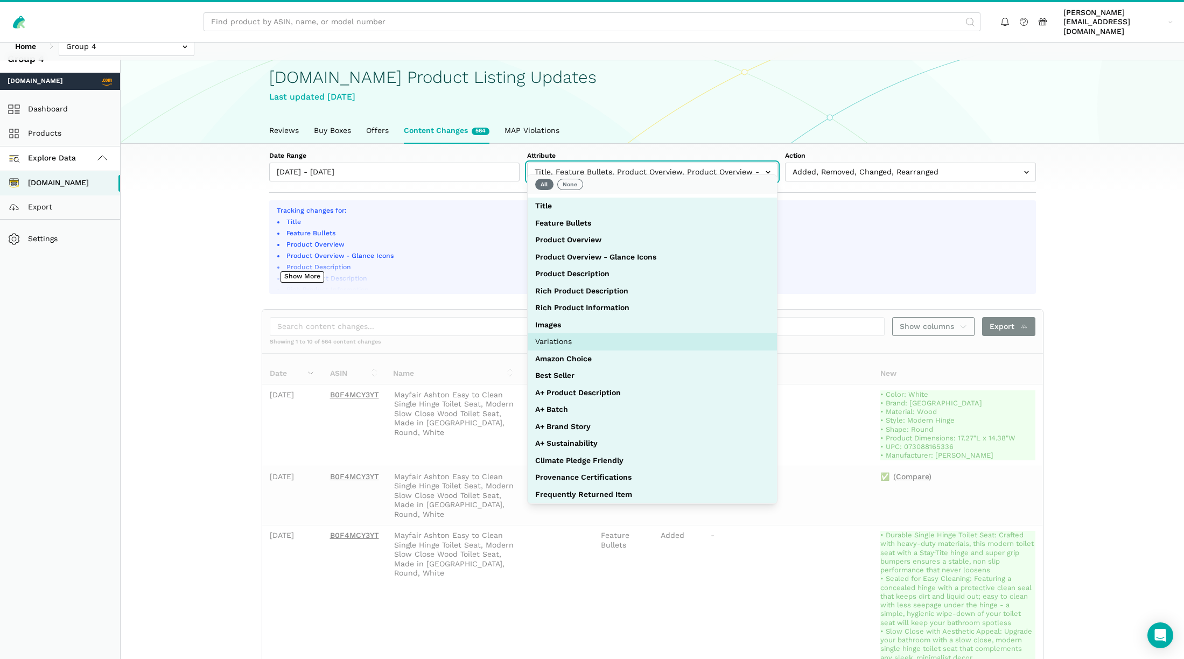
drag, startPoint x: 588, startPoint y: 345, endPoint x: 629, endPoint y: 344, distance: 41.5
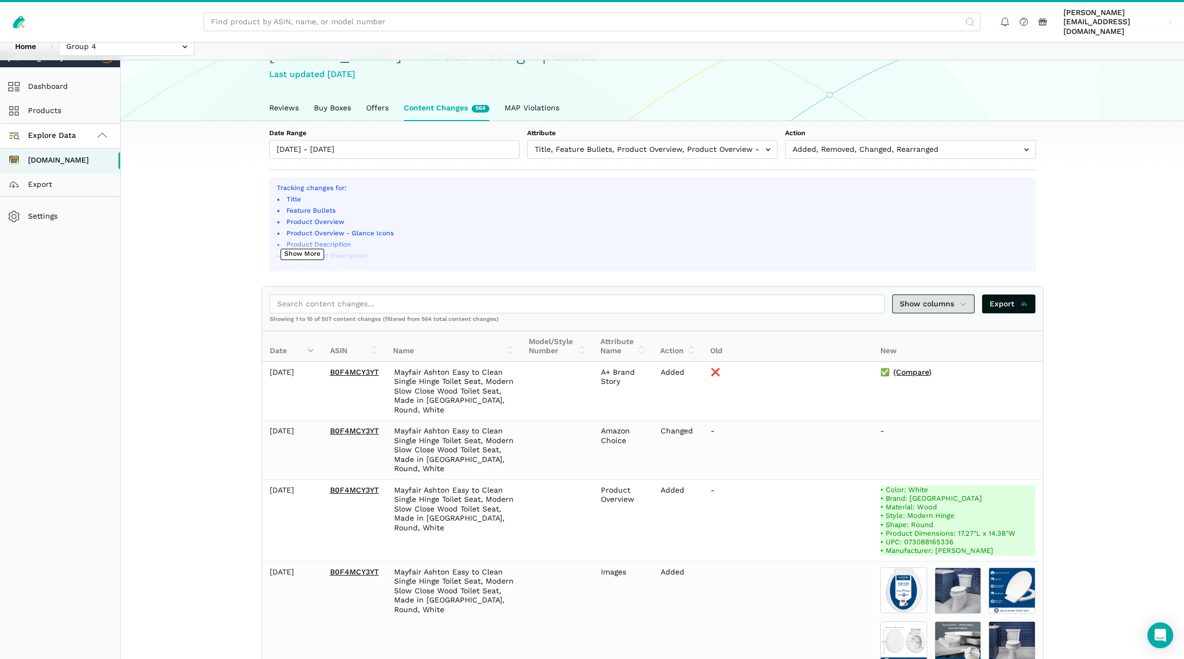
scroll to position [0, 0]
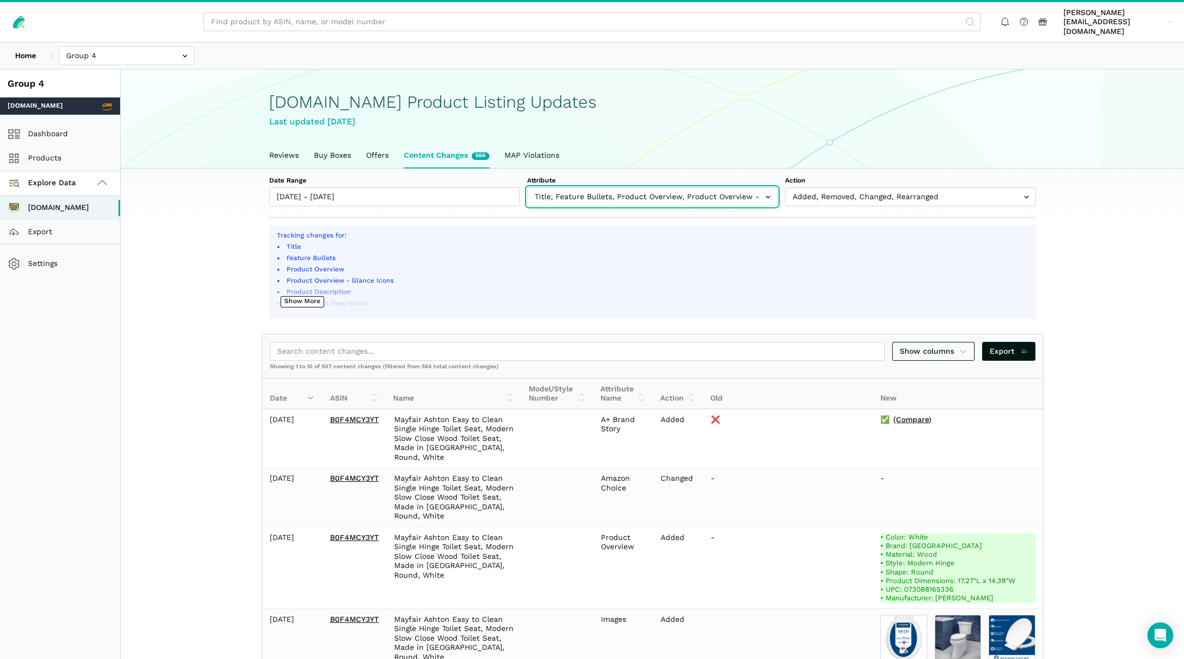
click at [770, 187] on input "text" at bounding box center [652, 196] width 250 height 19
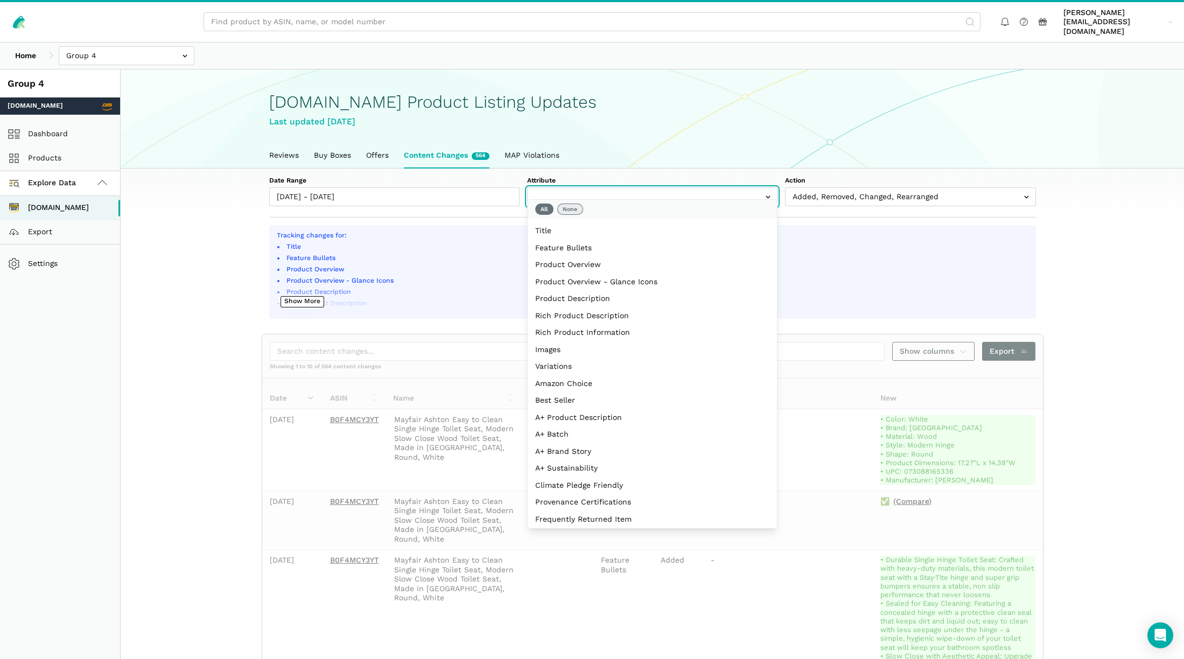
click at [575, 211] on button "None" at bounding box center [570, 208] width 26 height 11
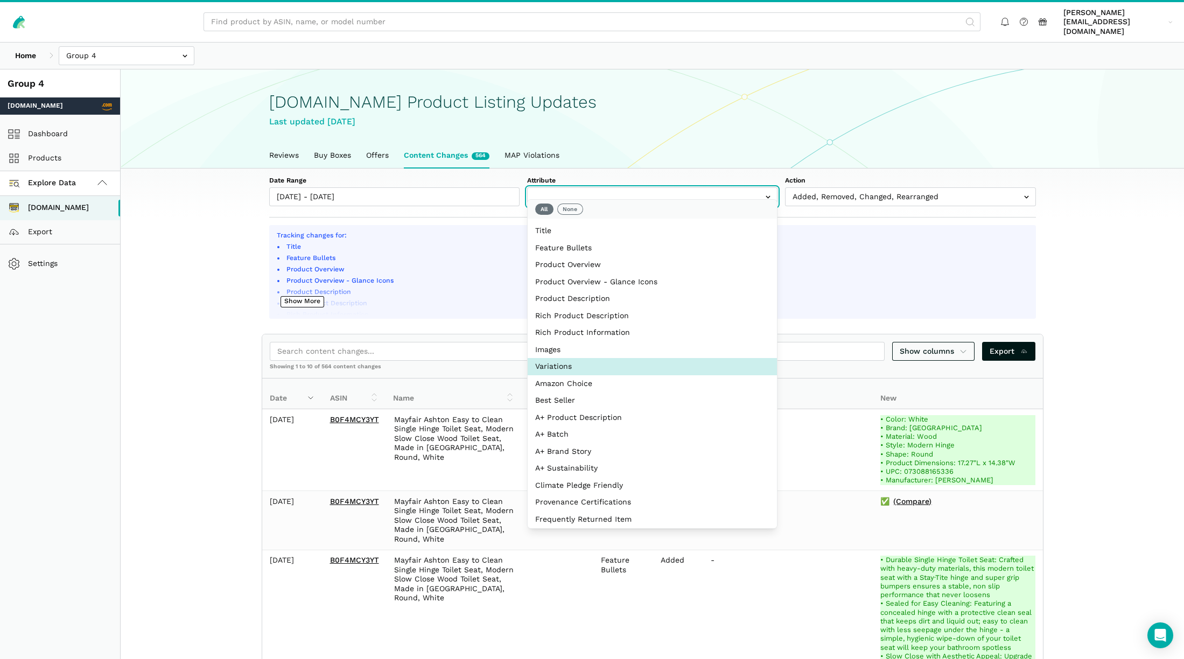
select select "variations|variation_asins"
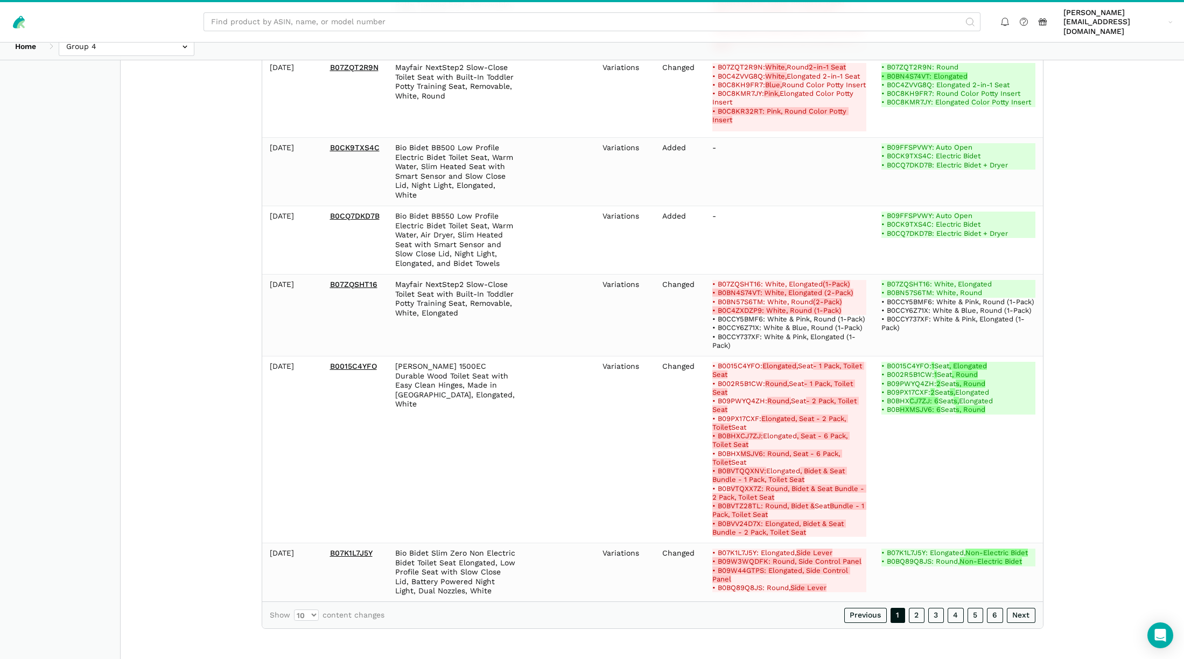
scroll to position [651, 0]
click at [921, 618] on link "2" at bounding box center [917, 615] width 16 height 15
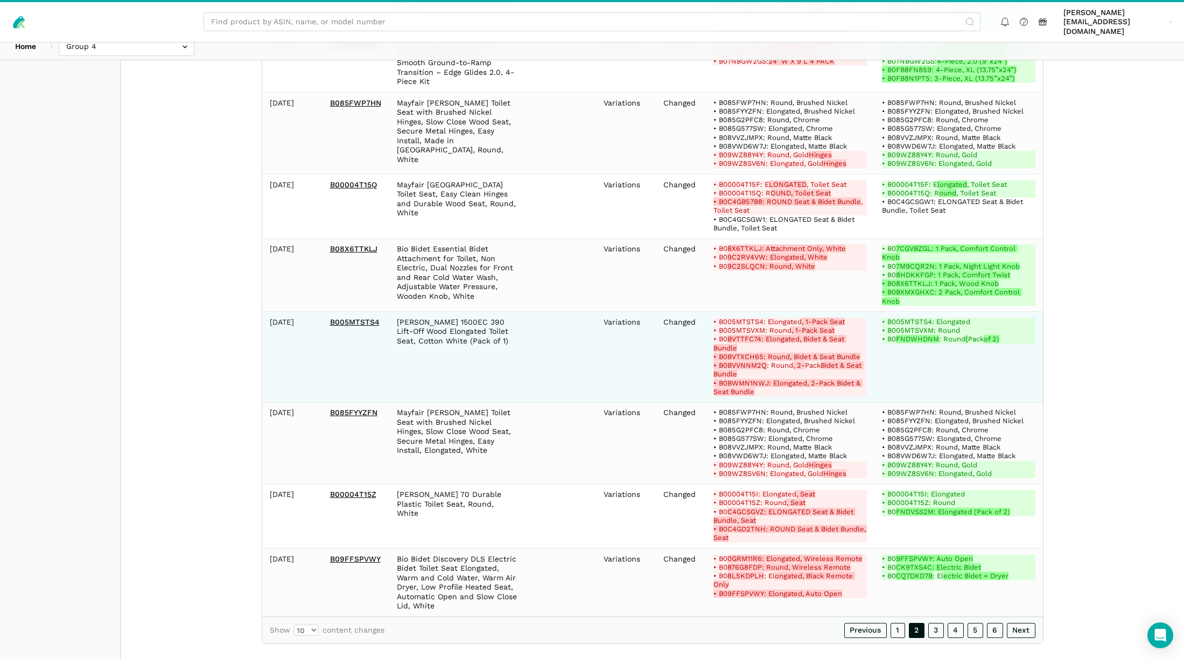
scroll to position [518, 0]
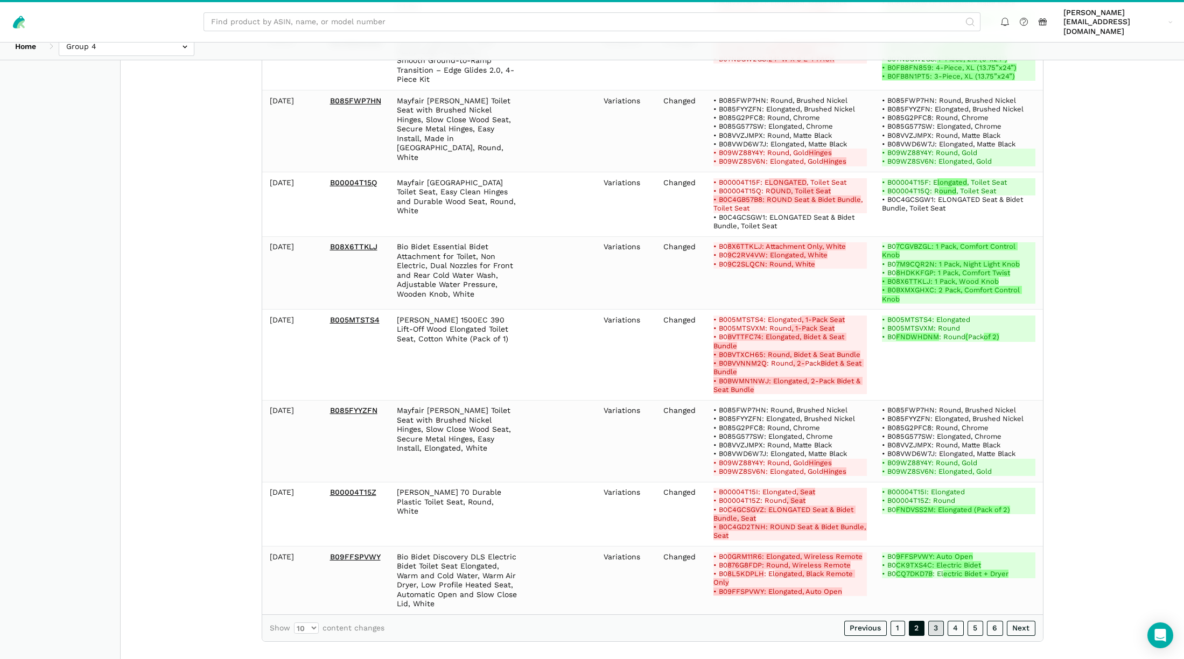
click at [938, 621] on link "3" at bounding box center [936, 628] width 16 height 15
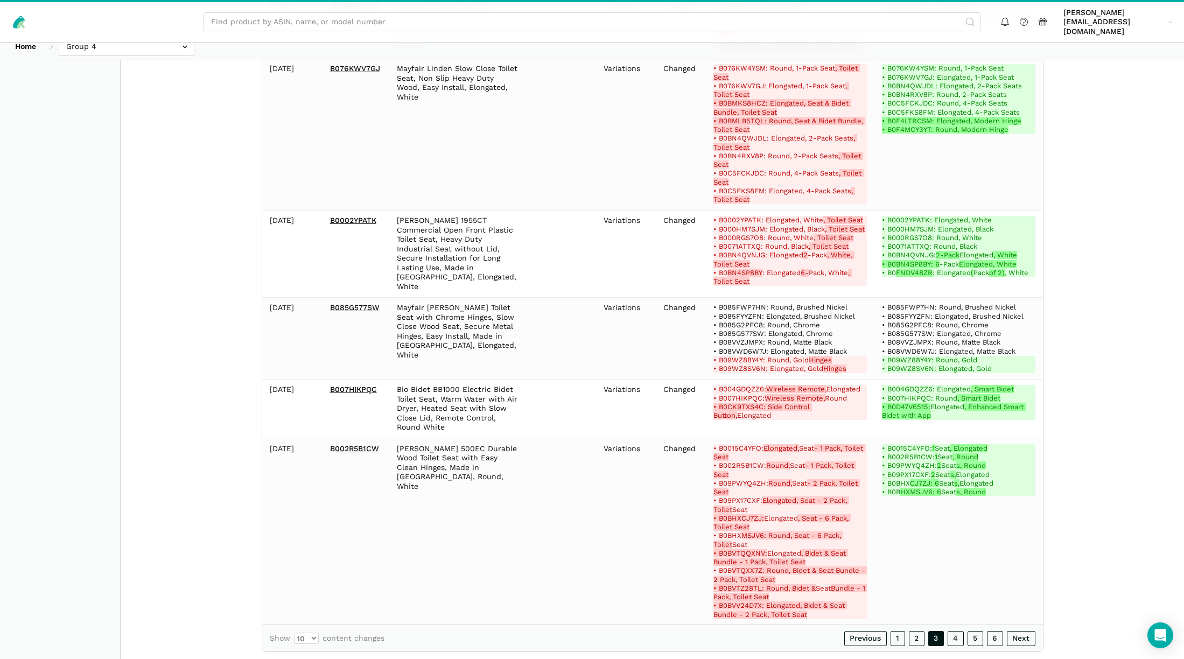
scroll to position [824, 0]
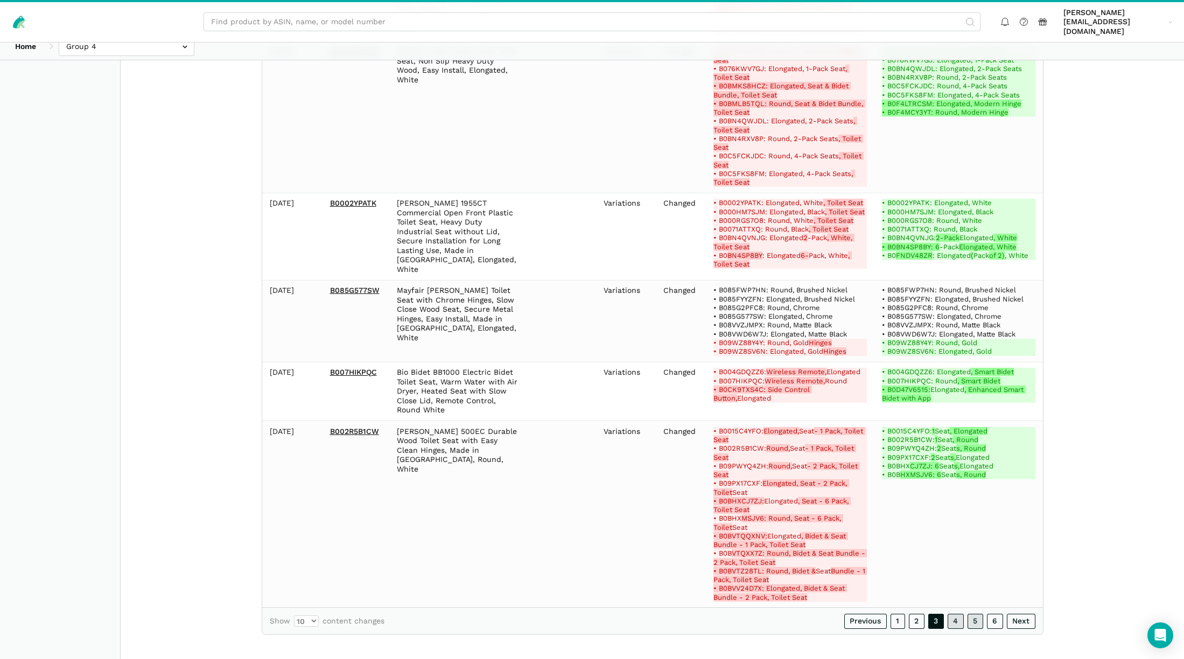
drag, startPoint x: 955, startPoint y: 621, endPoint x: 969, endPoint y: 620, distance: 14.0
click at [955, 621] on link "4" at bounding box center [955, 621] width 16 height 15
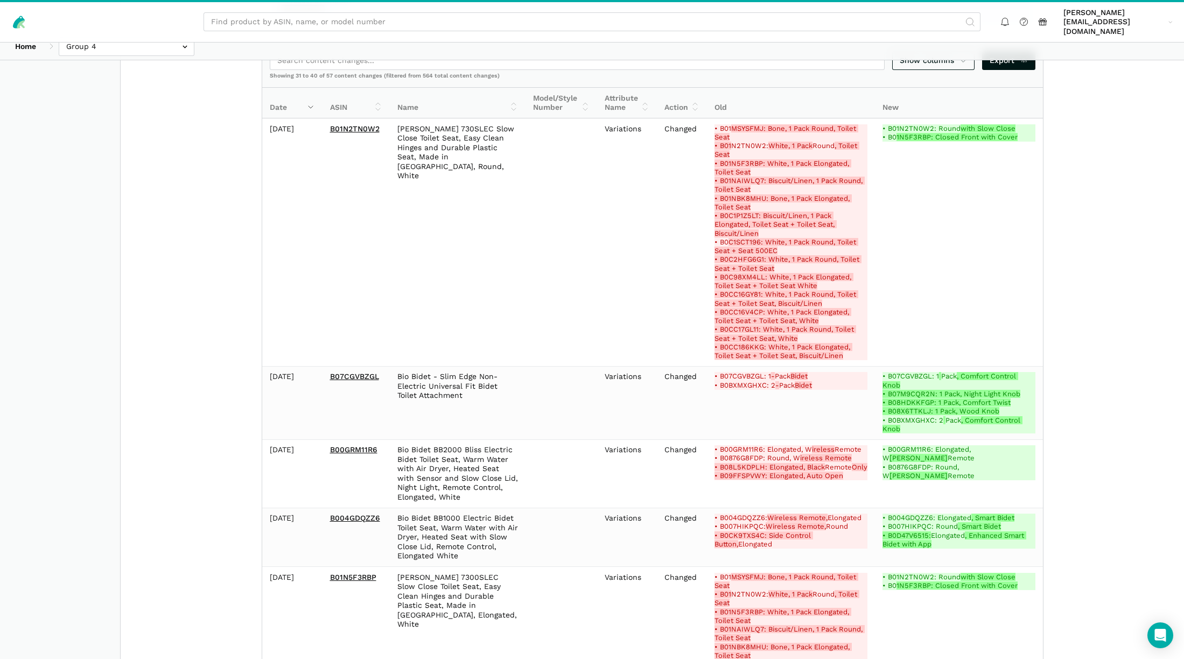
scroll to position [291, 0]
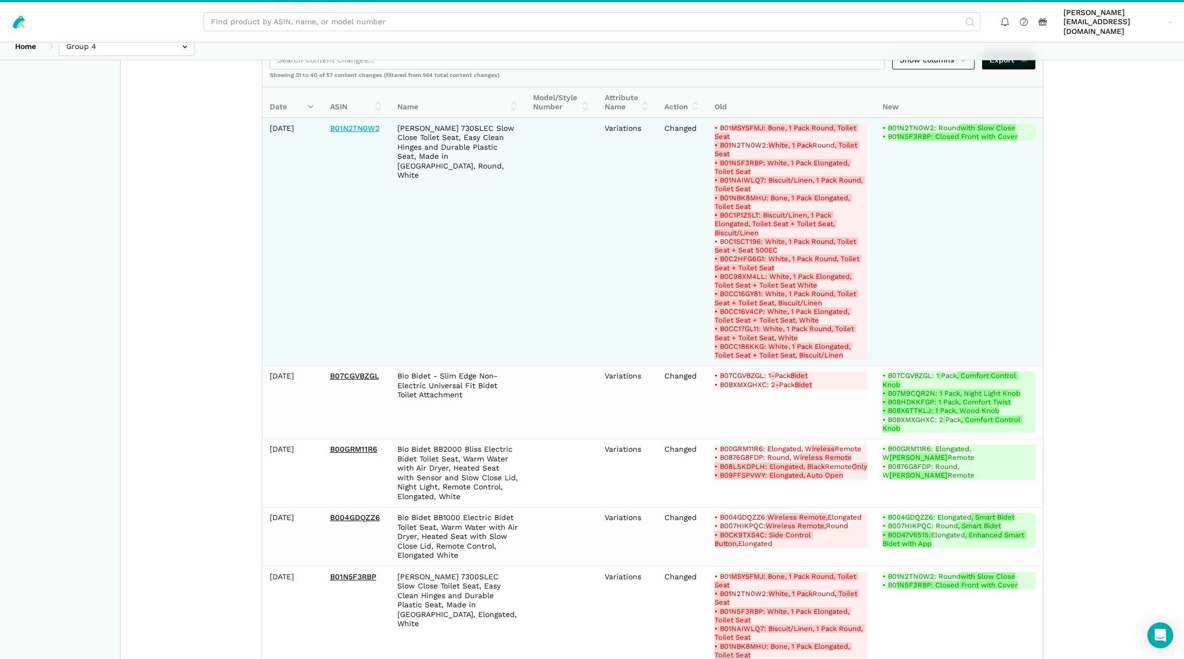
click at [357, 124] on link "B01N2TN0W2" at bounding box center [355, 128] width 50 height 9
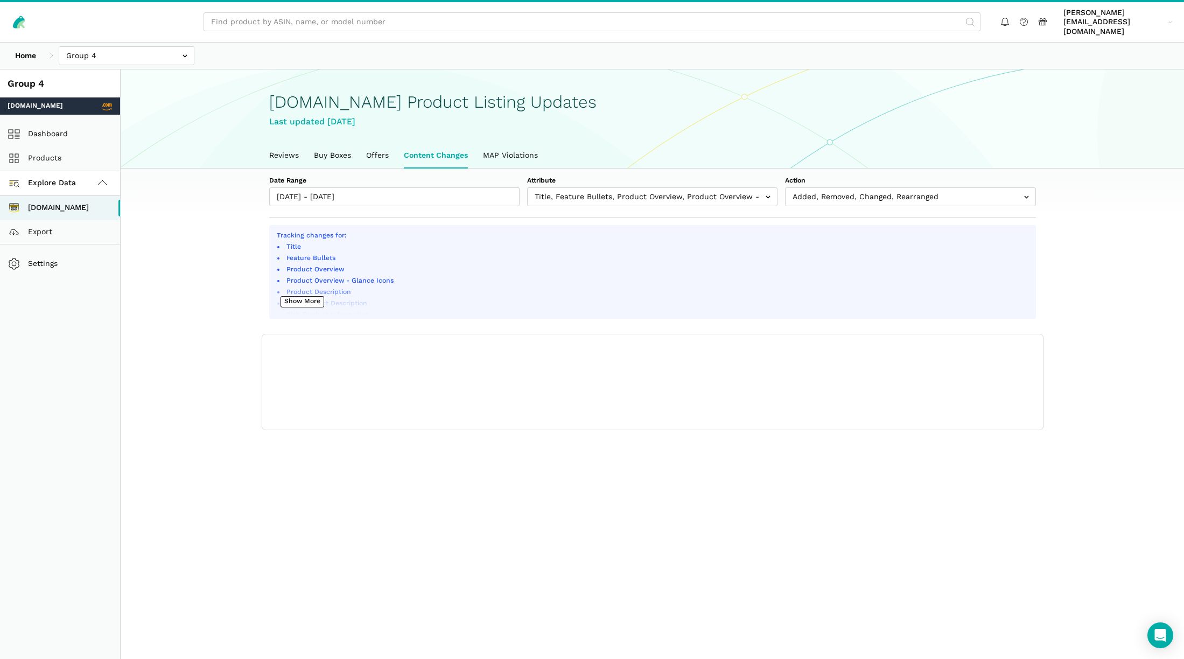
select select "variations|variation_asins"
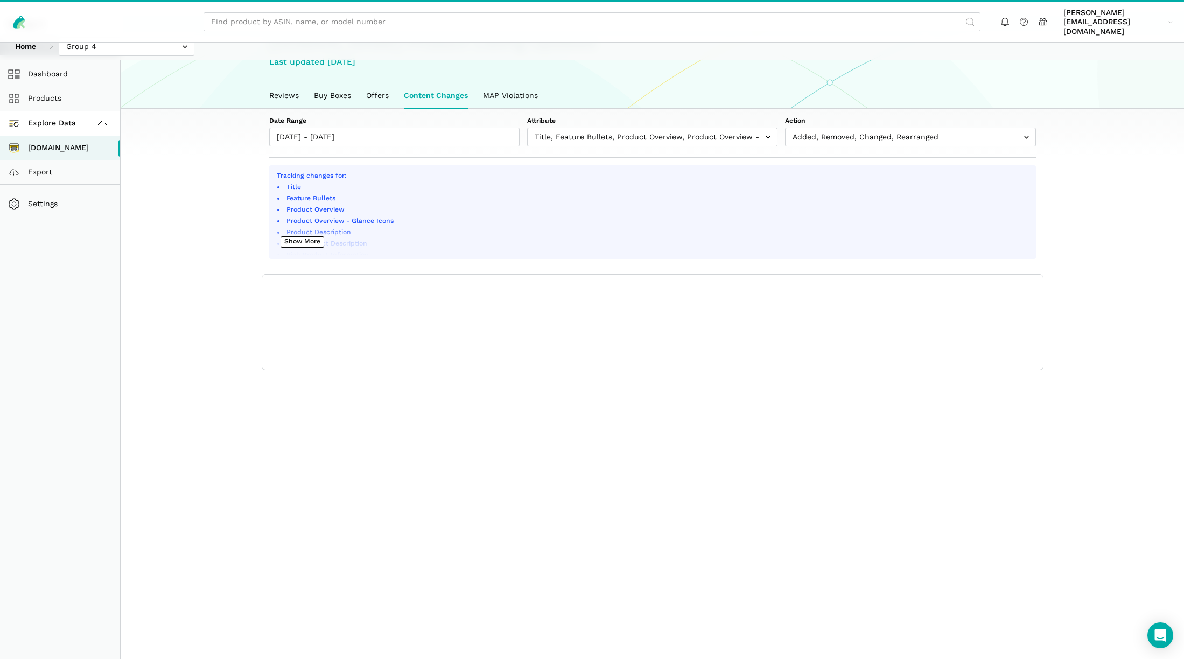
scroll to position [4, 0]
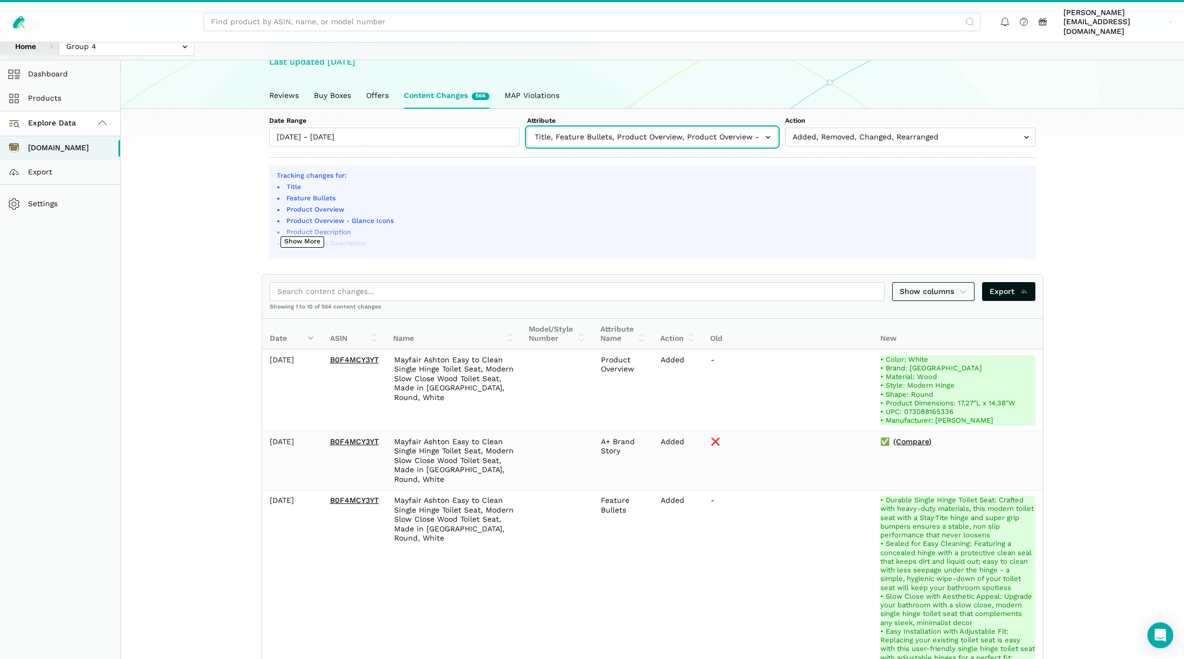
click at [705, 132] on input "text" at bounding box center [652, 137] width 250 height 19
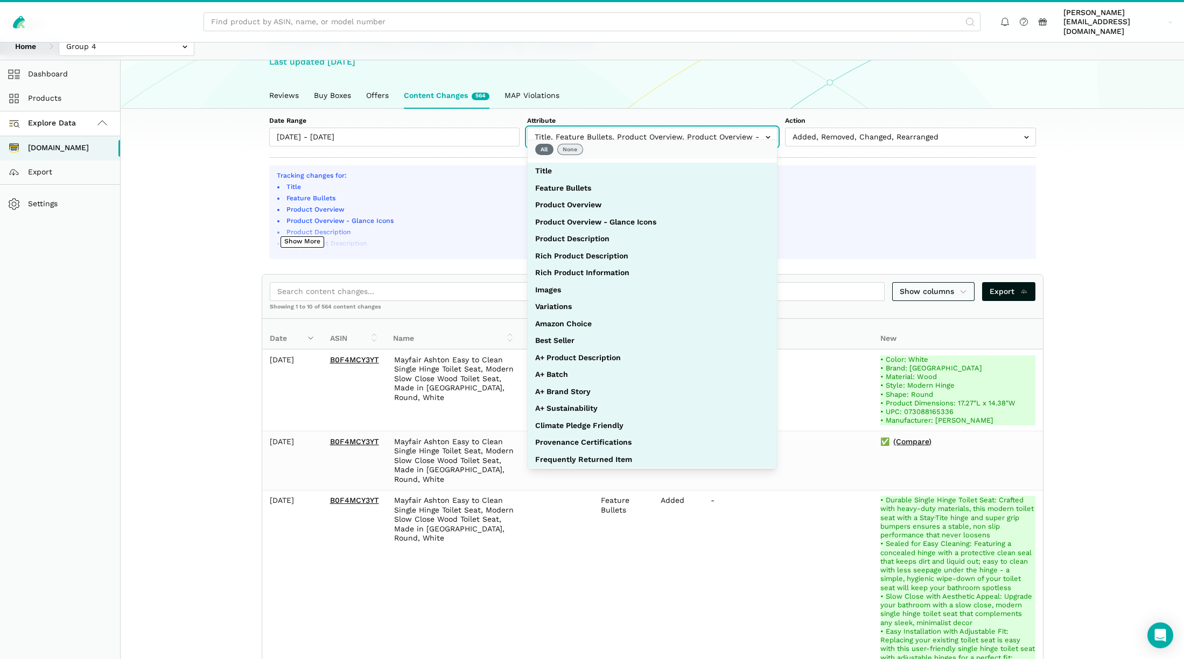
click at [575, 154] on button "None" at bounding box center [570, 149] width 26 height 11
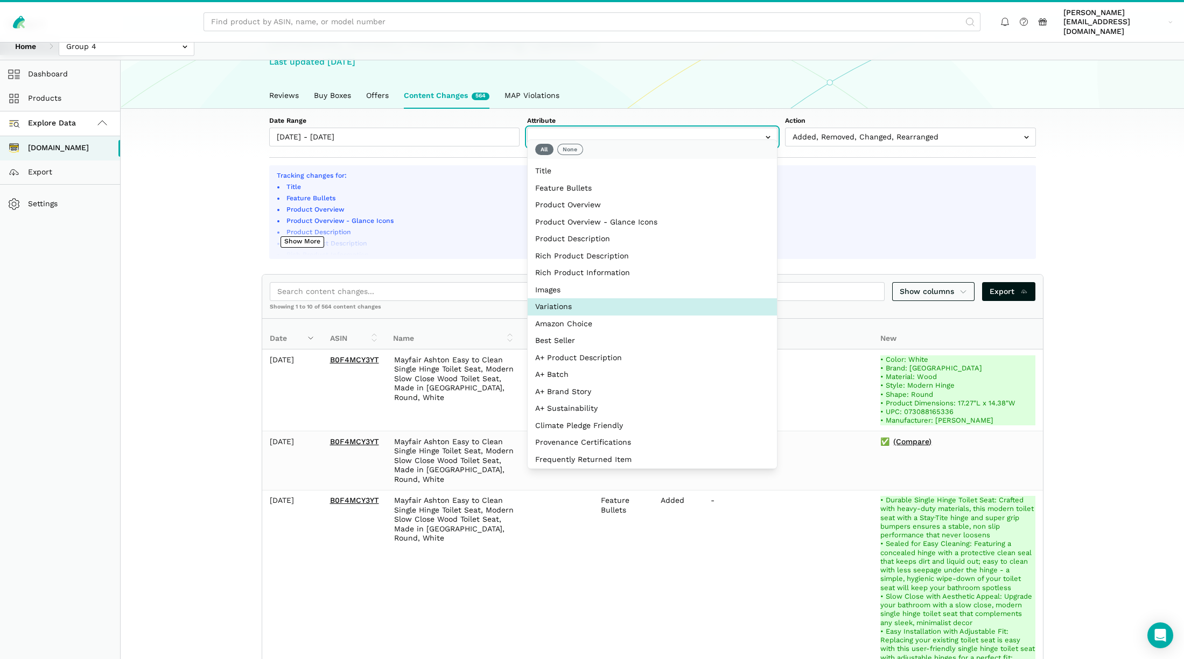
select select "variations|variation_asins"
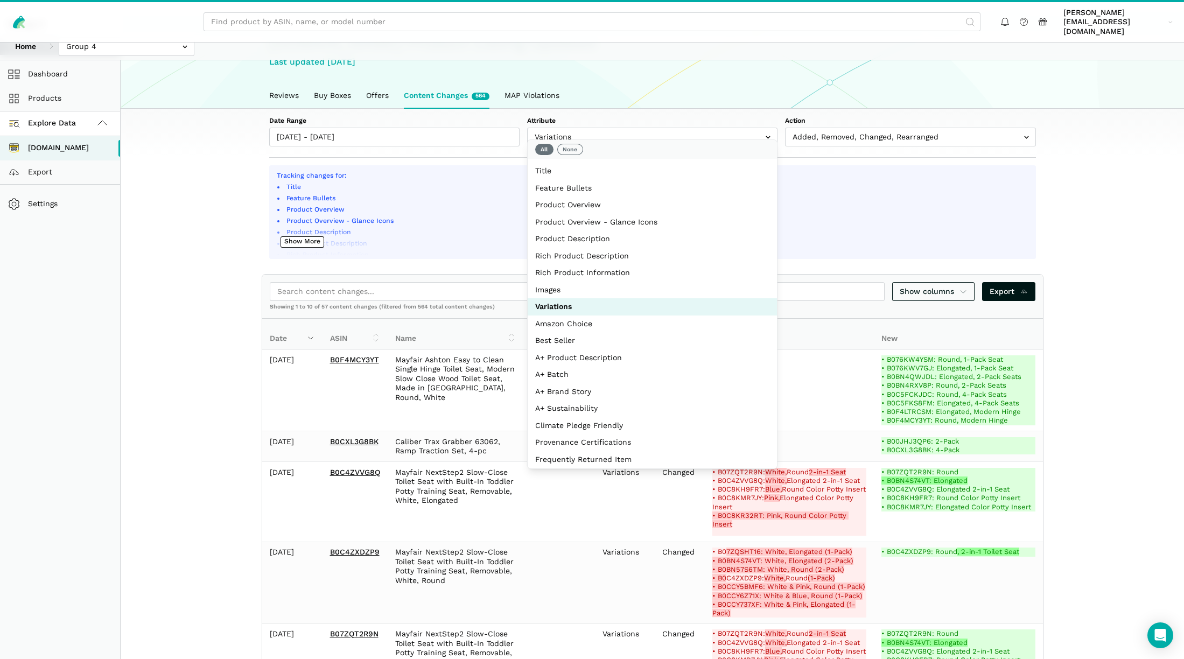
click at [1131, 283] on section "Date Range 09/04/2025 - 09/10/2025 Attribute Title Feature Bullets Product Over…" at bounding box center [652, 652] width 1063 height 1087
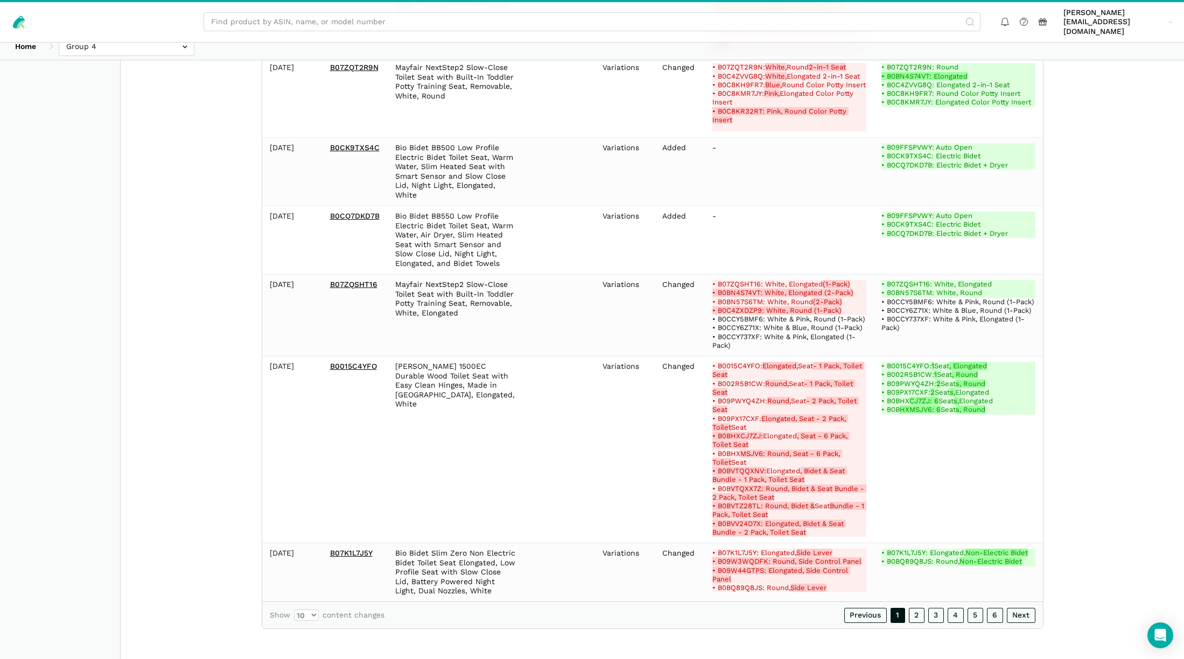
scroll to position [651, 0]
click at [938, 616] on link "3" at bounding box center [936, 615] width 16 height 15
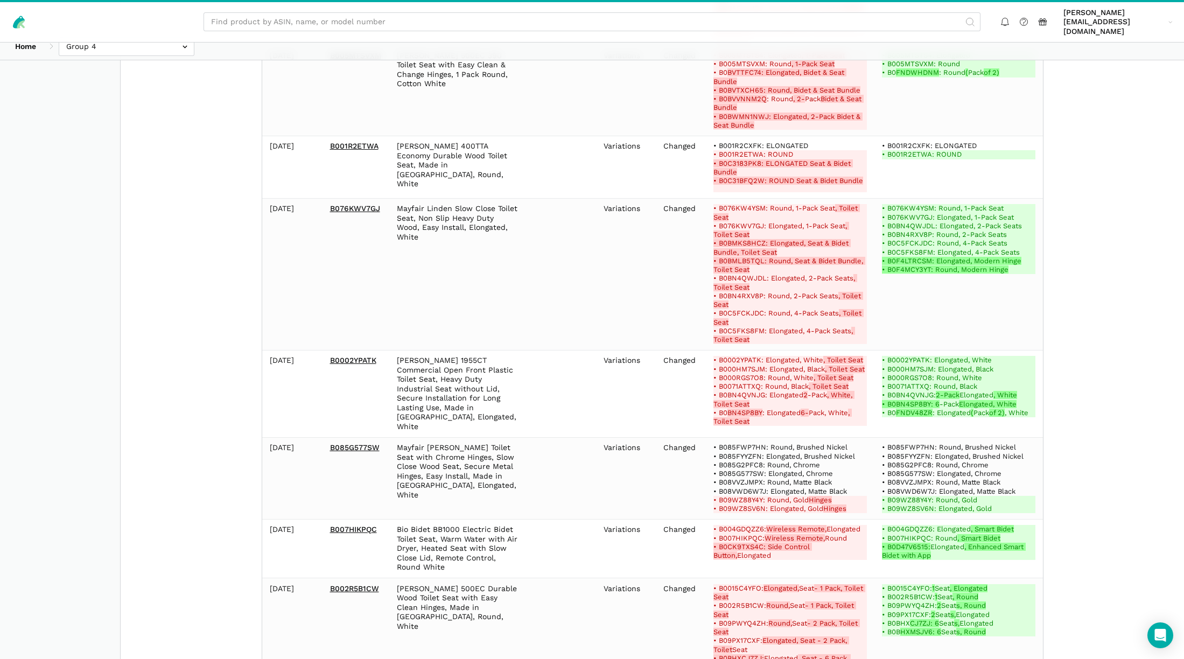
scroll to position [824, 0]
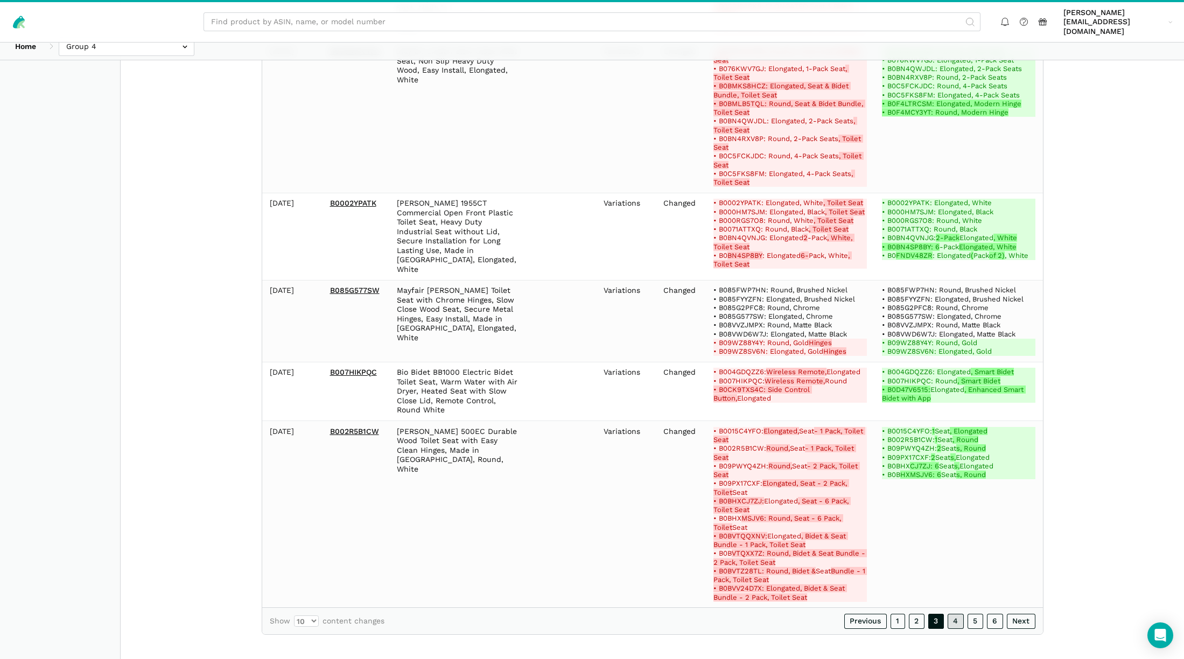
click at [957, 616] on link "4" at bounding box center [955, 621] width 16 height 15
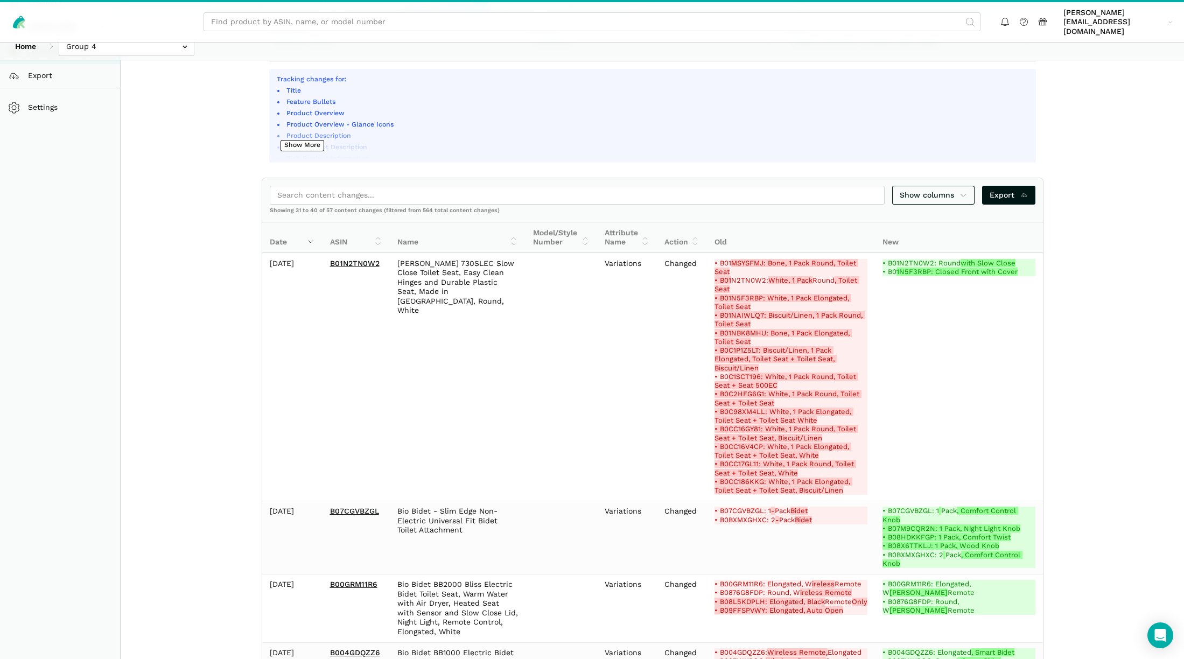
scroll to position [180, 0]
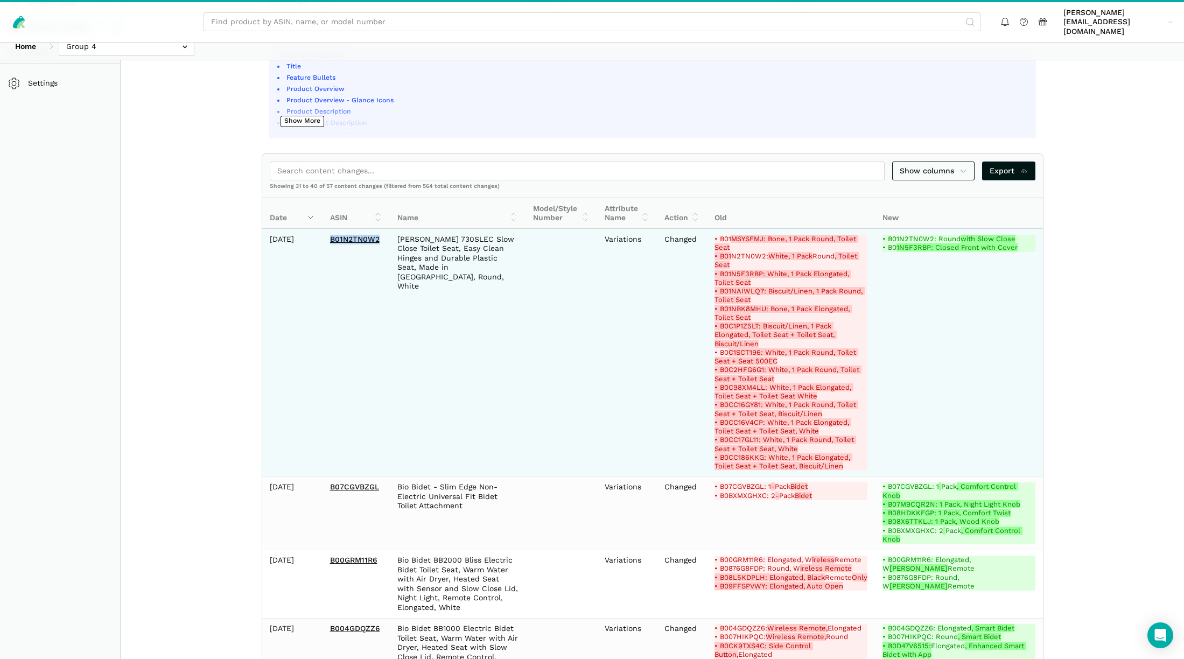
drag, startPoint x: 330, startPoint y: 229, endPoint x: 383, endPoint y: 234, distance: 53.6
click at [383, 234] on td "B01N2TN0W2" at bounding box center [355, 353] width 67 height 248
copy link "B01N2TN0W2"
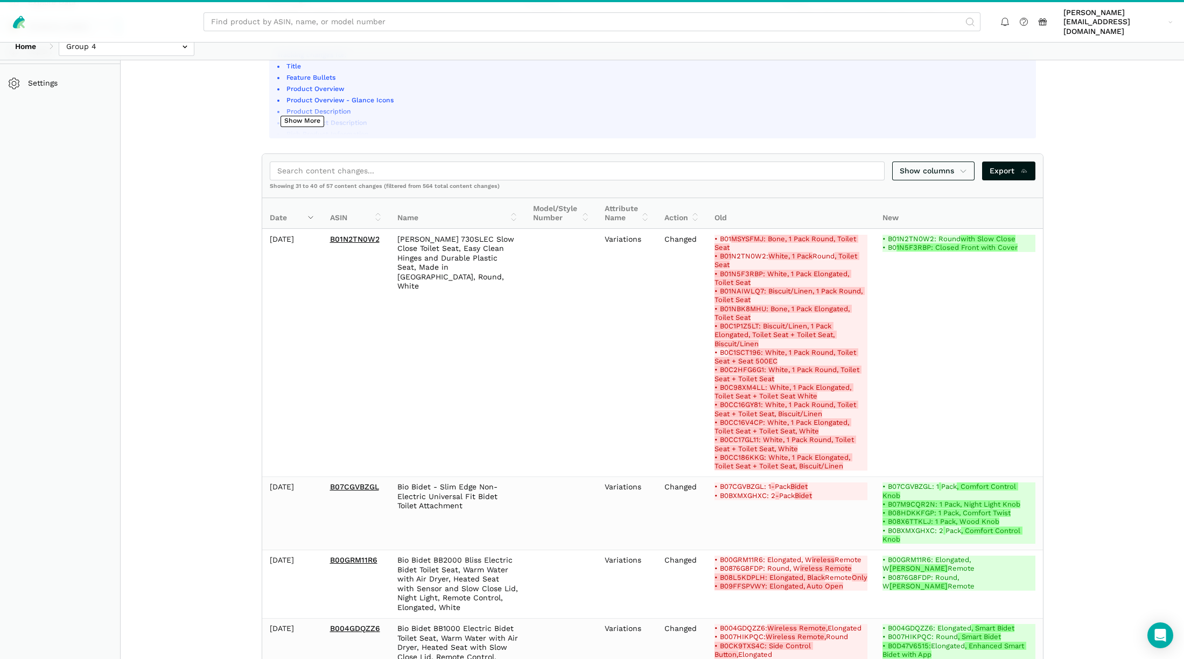
click at [1089, 418] on section "Date Range 09/04/2025 - 09/10/2025 Attribute Title Feature Bullets Product Over…" at bounding box center [652, 645] width 1063 height 1315
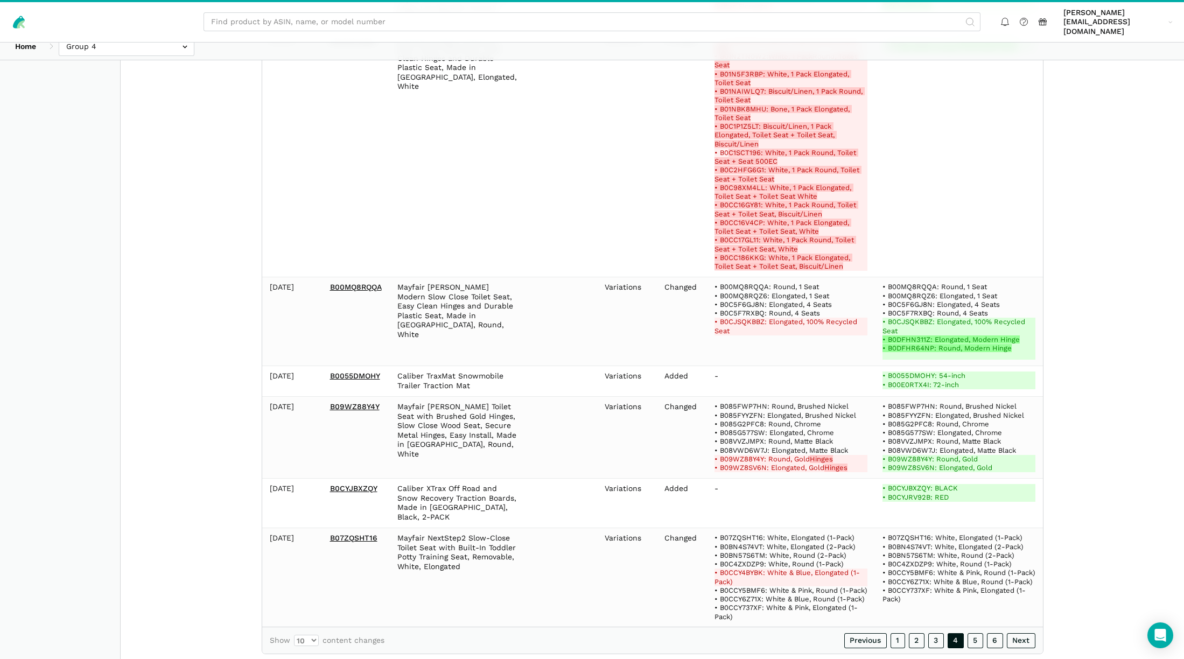
scroll to position [844, 0]
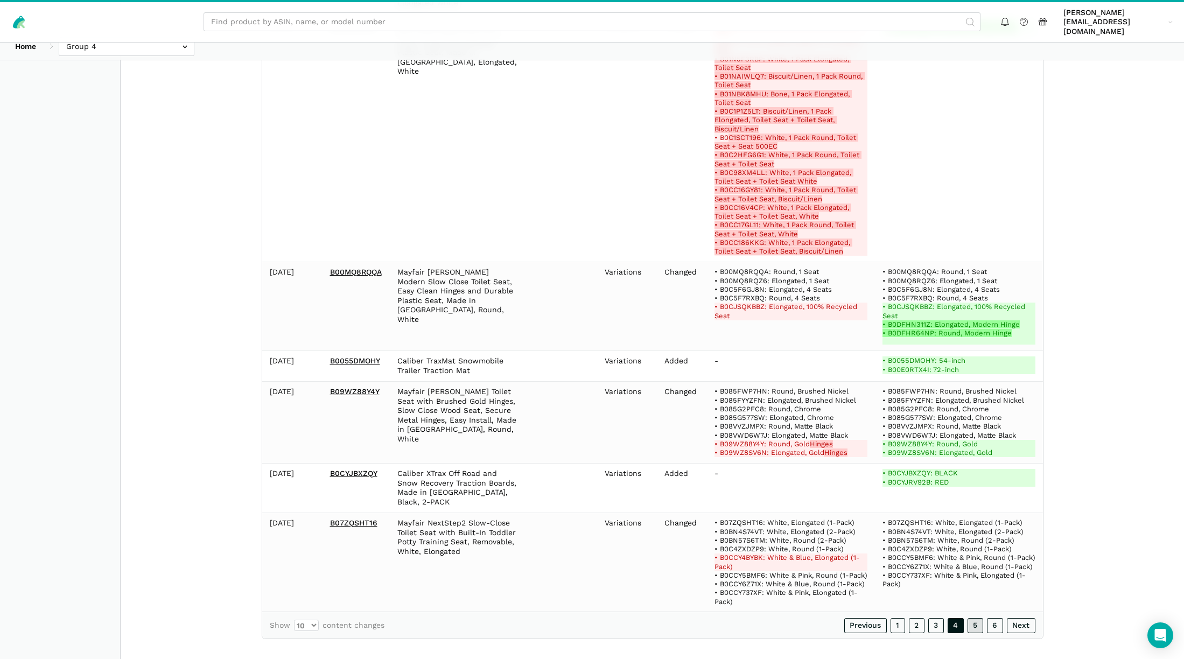
click at [974, 618] on link "5" at bounding box center [975, 625] width 16 height 15
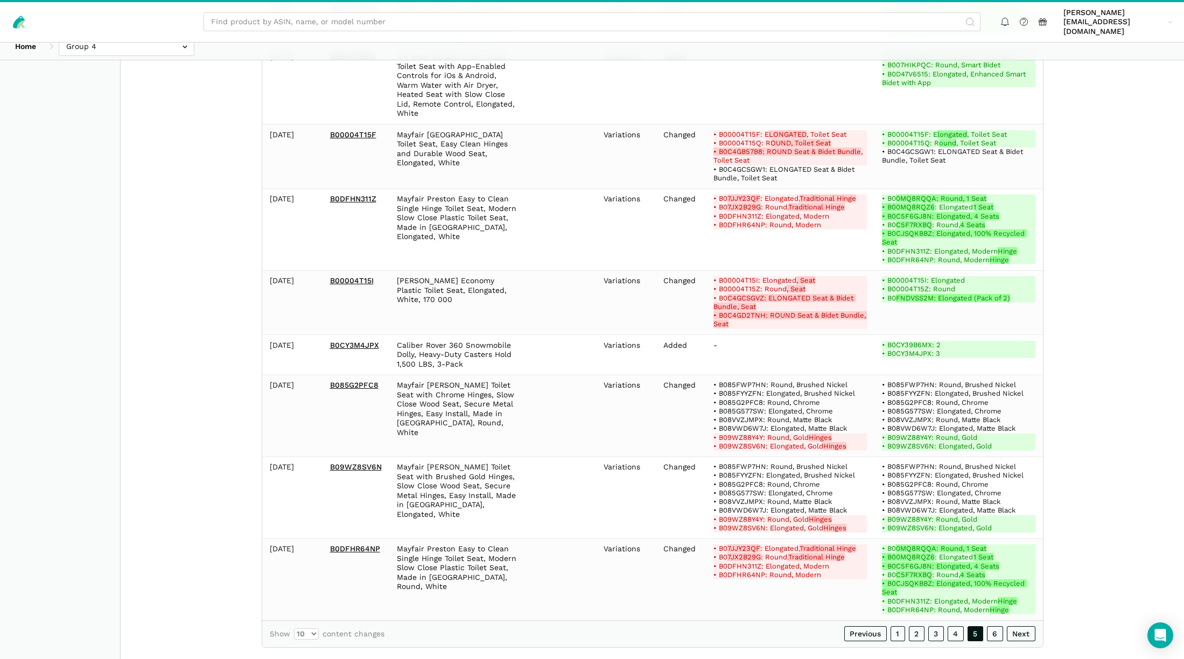
scroll to position [529, 0]
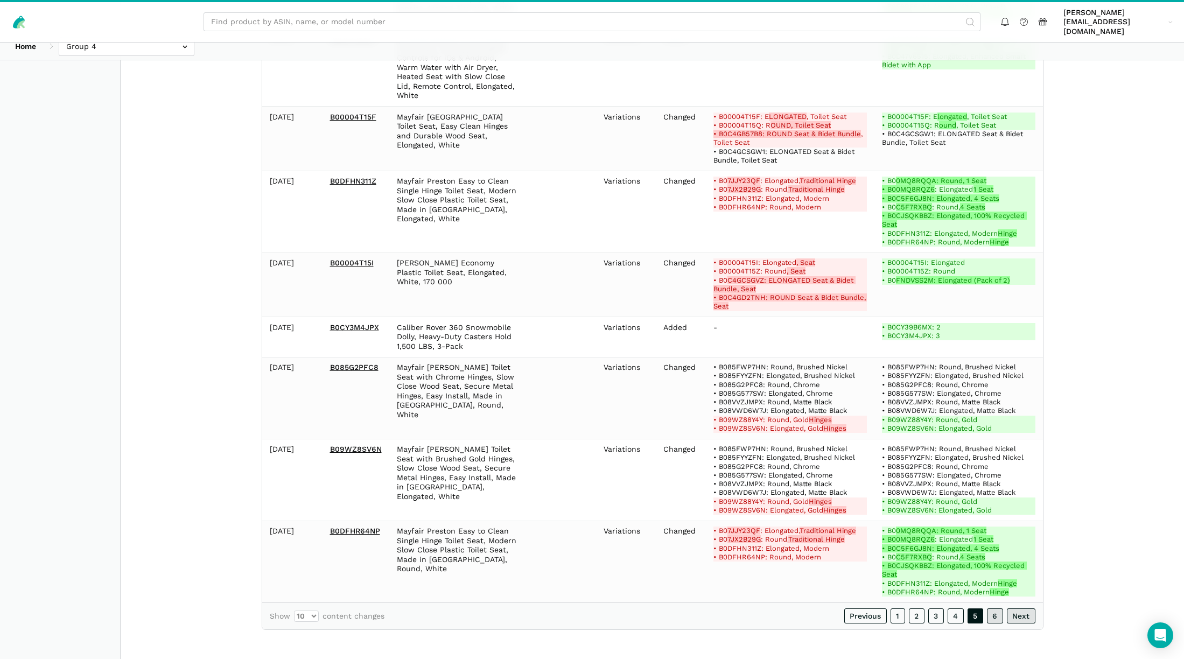
drag, startPoint x: 992, startPoint y: 615, endPoint x: 1009, endPoint y: 615, distance: 17.2
click at [992, 615] on link "6" at bounding box center [995, 615] width 16 height 15
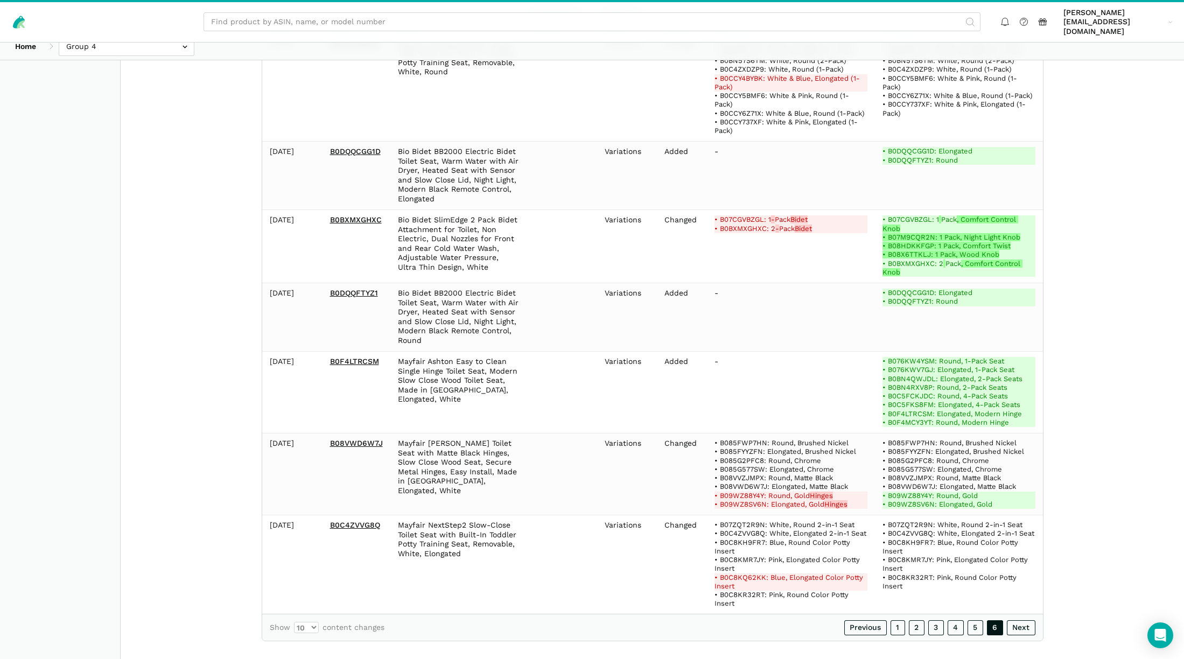
scroll to position [388, 0]
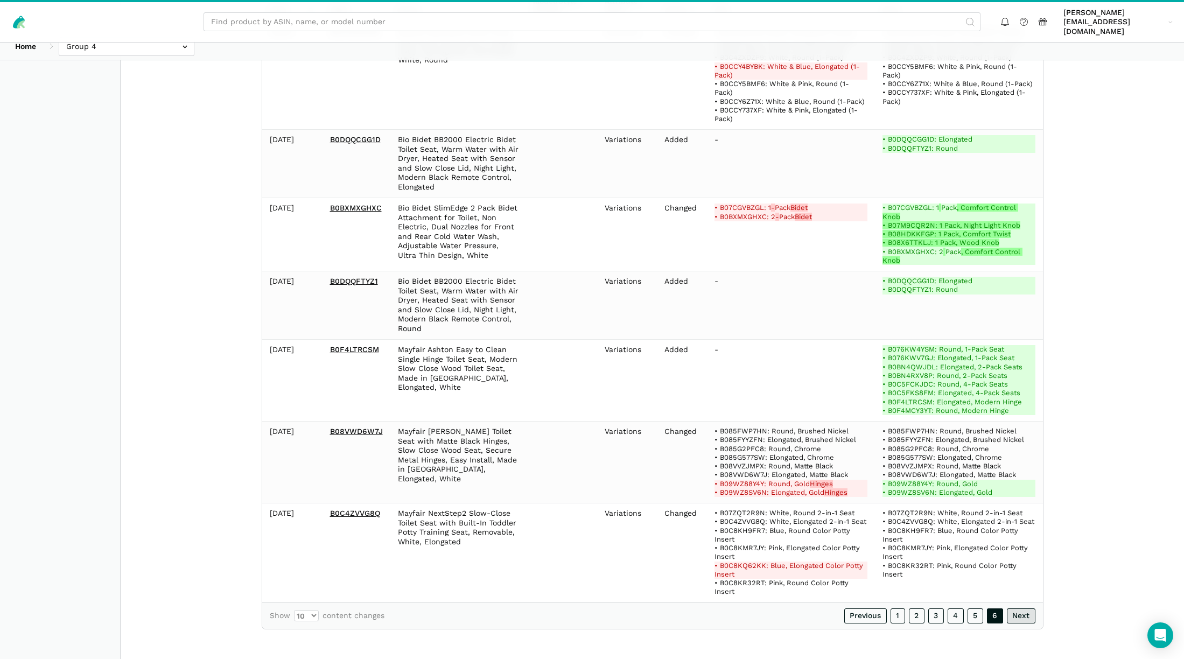
click at [1023, 617] on link "Next" at bounding box center [1021, 615] width 29 height 15
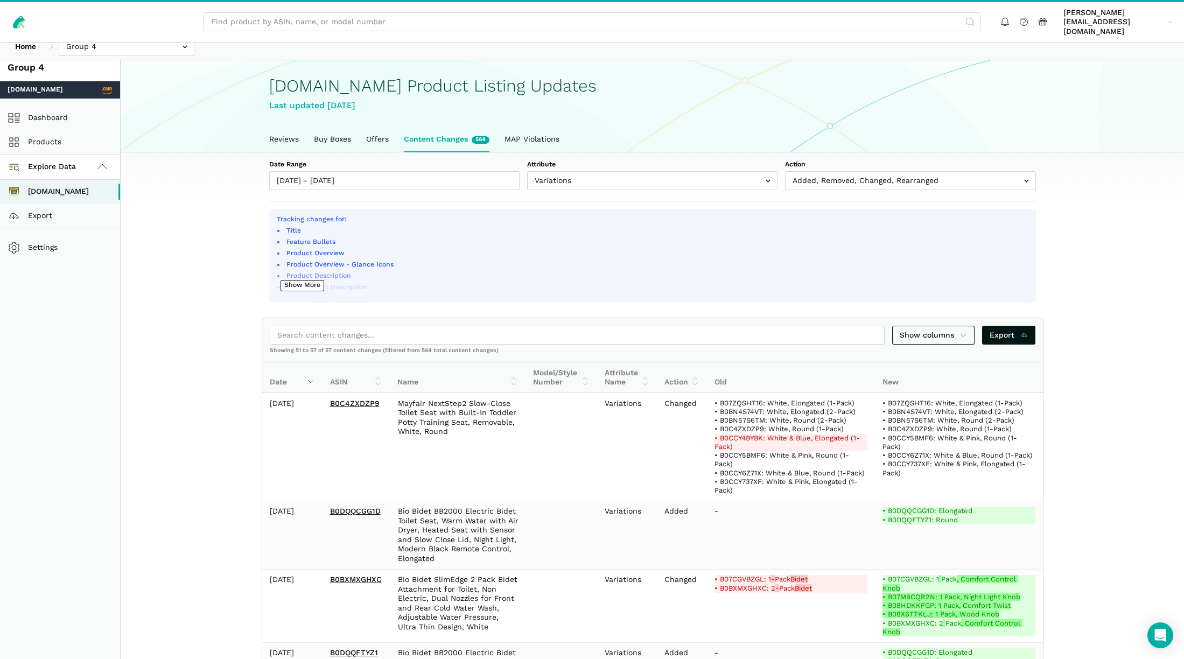
scroll to position [0, 0]
